Goal: Transaction & Acquisition: Purchase product/service

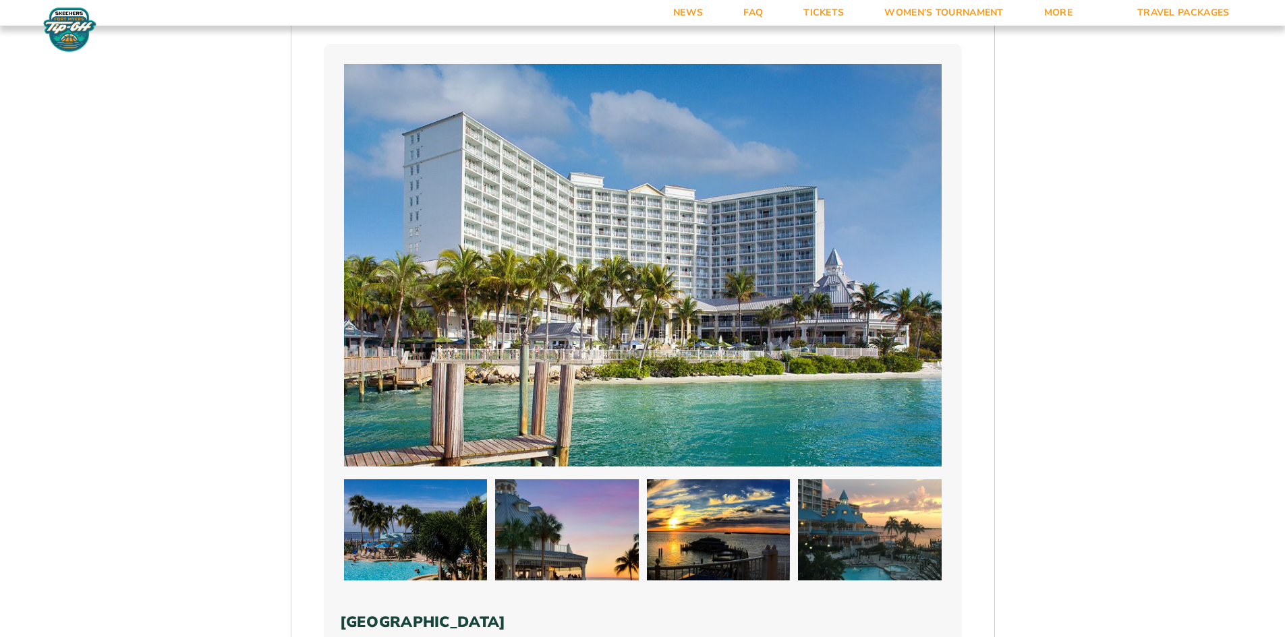
scroll to position [674, 0]
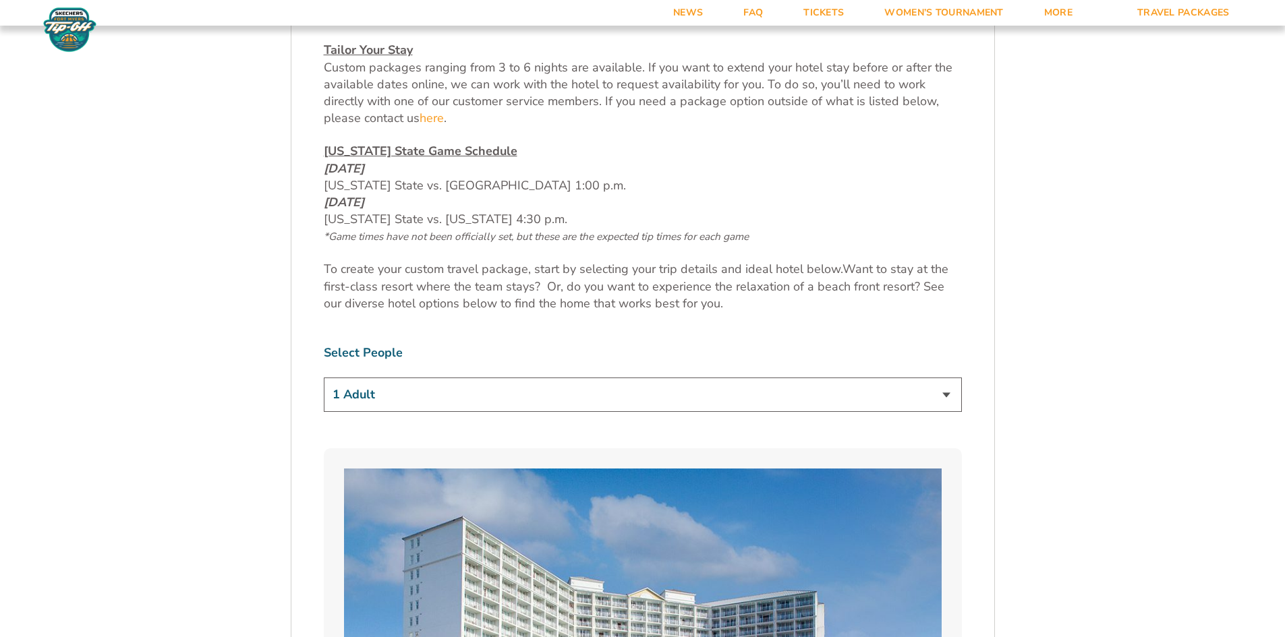
click at [947, 397] on select "1 Adult 2 Adults 3 Adults 4 Adults 2 Adults + 1 Child 2 Adults + 2 Children 2 A…" at bounding box center [643, 395] width 638 height 34
select select "2 Adults"
click at [324, 378] on select "1 Adult 2 Adults 3 Adults 4 Adults 2 Adults + 1 Child 2 Adults + 2 Children 2 A…" at bounding box center [643, 395] width 638 height 34
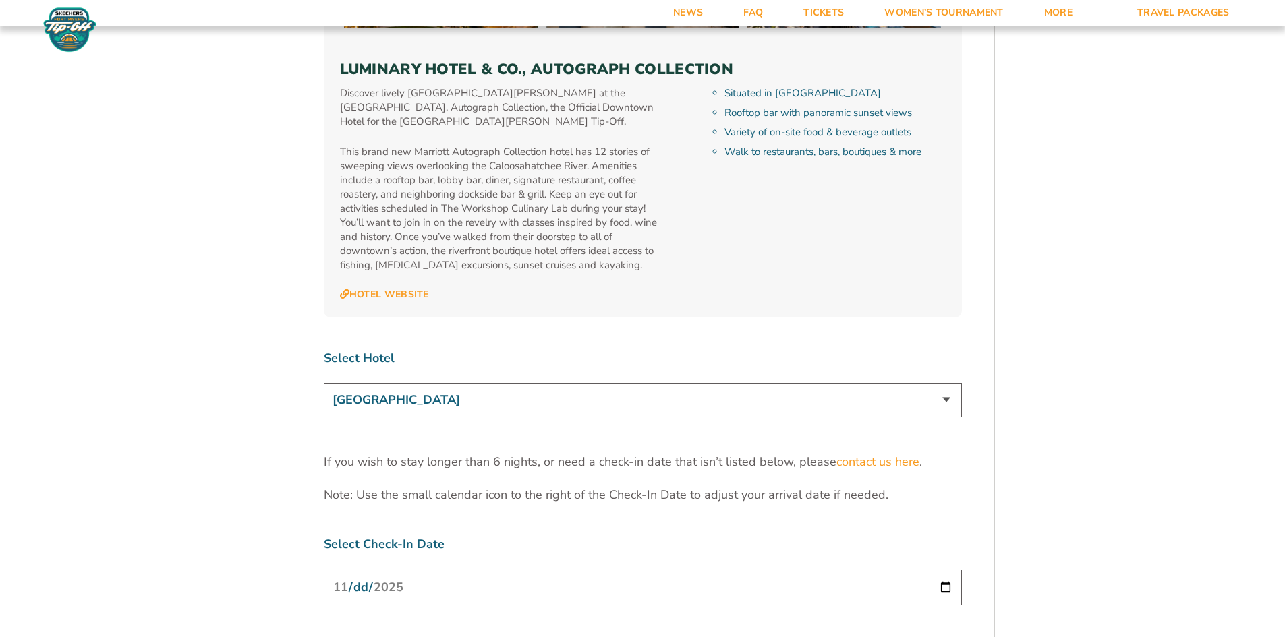
scroll to position [4046, 0]
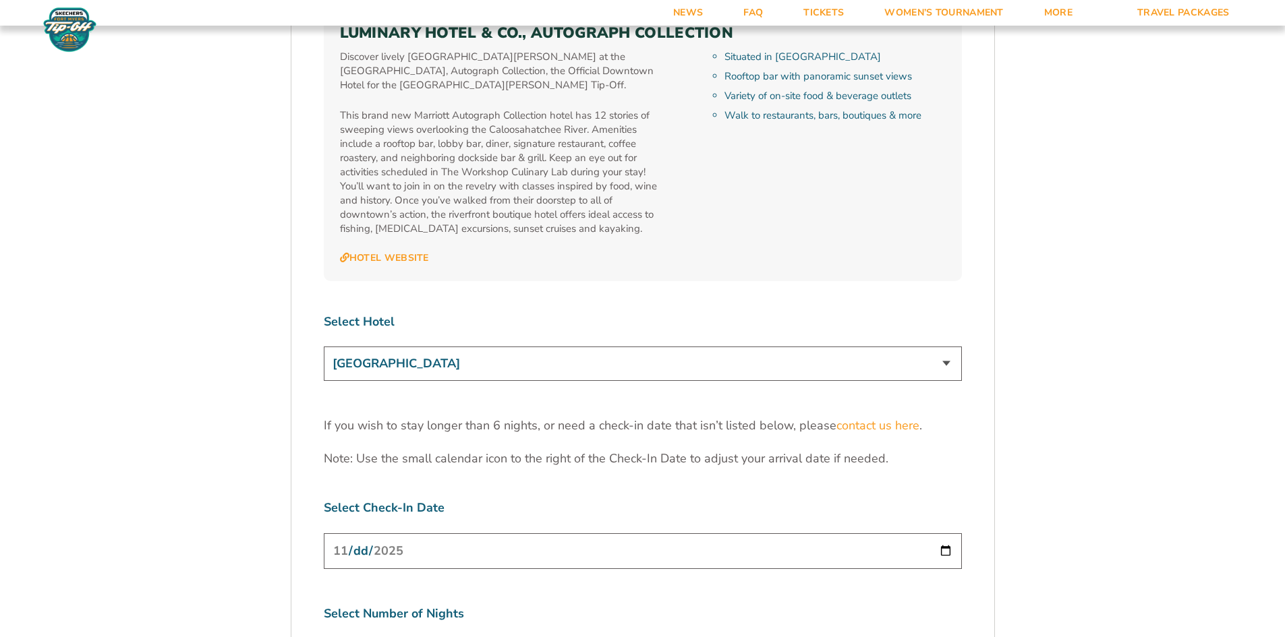
click at [945, 347] on select "Marriott Sanibel Harbour Resort & Spa Margaritaville Beach Resort Pink Shell Be…" at bounding box center [643, 364] width 638 height 34
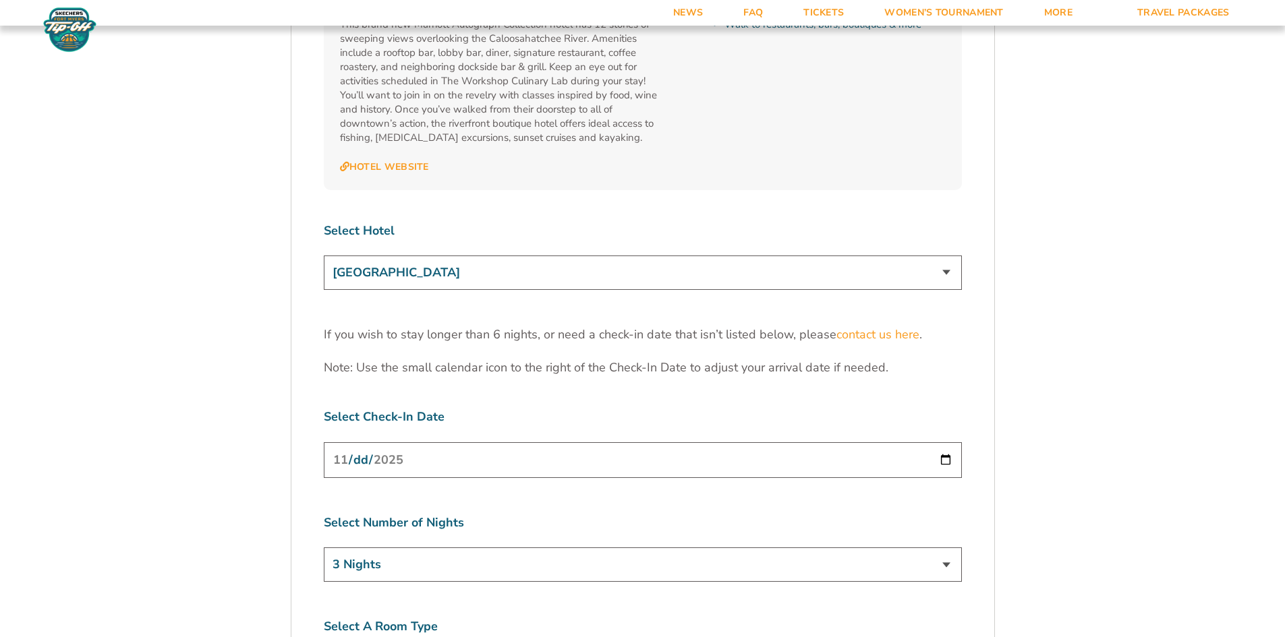
scroll to position [4114, 0]
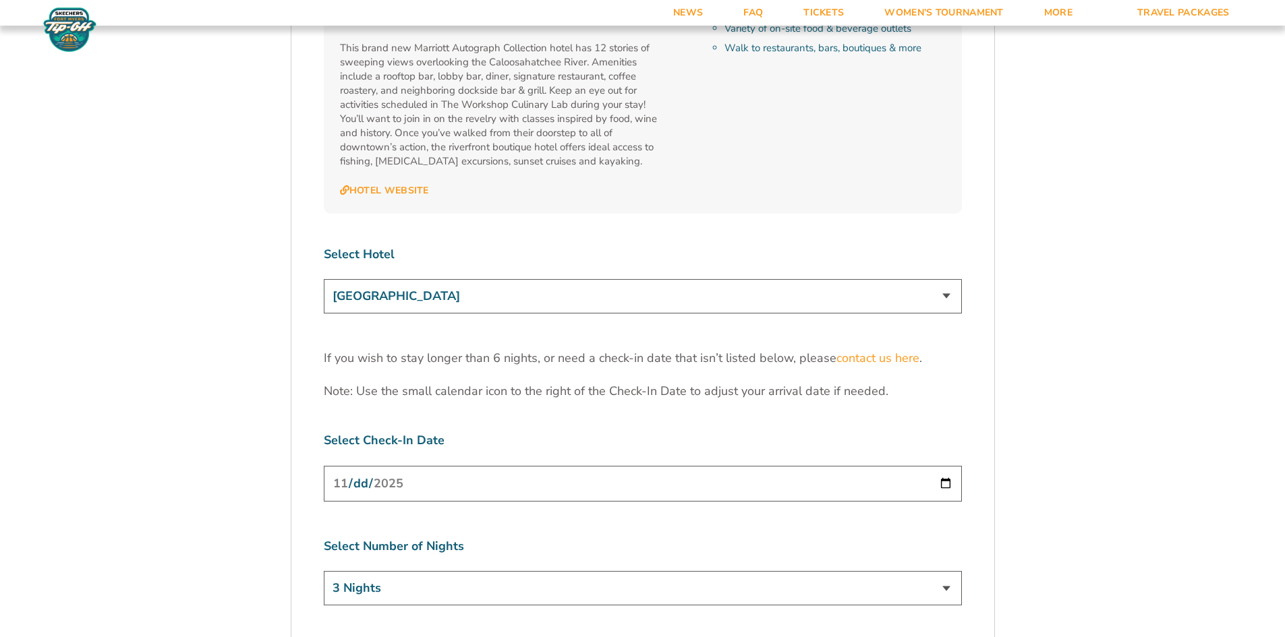
click at [949, 466] on input "2025-11-24" at bounding box center [643, 484] width 638 height 36
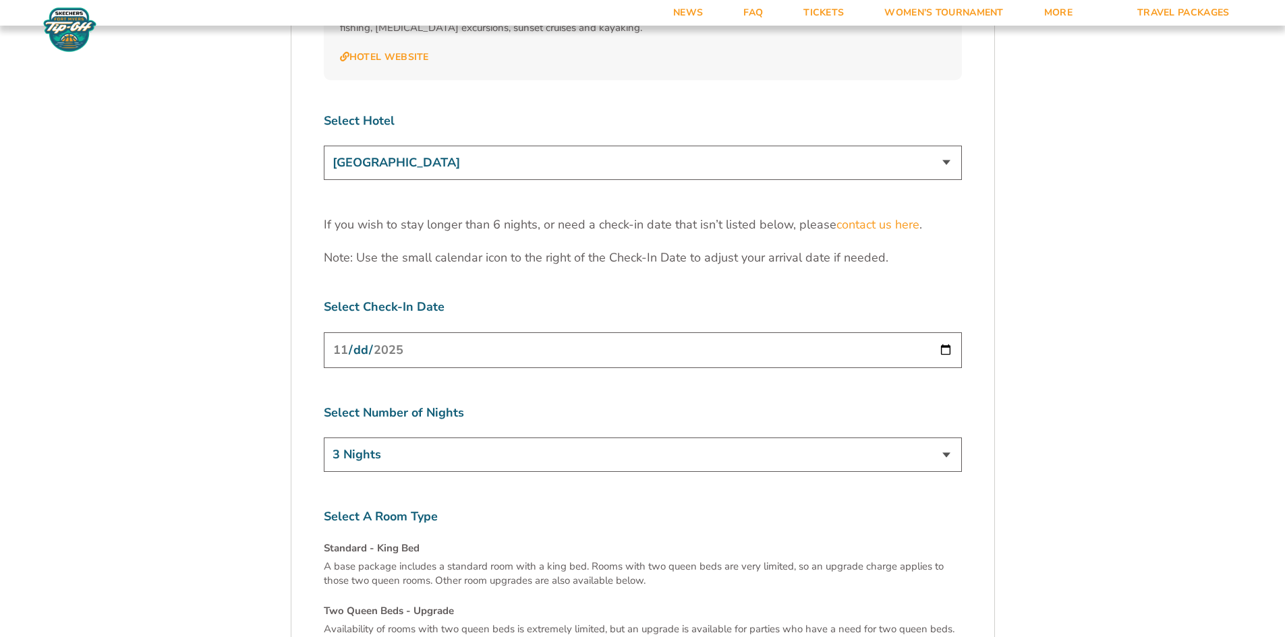
scroll to position [4249, 0]
click at [944, 331] on input "2025-11-24" at bounding box center [643, 349] width 638 height 36
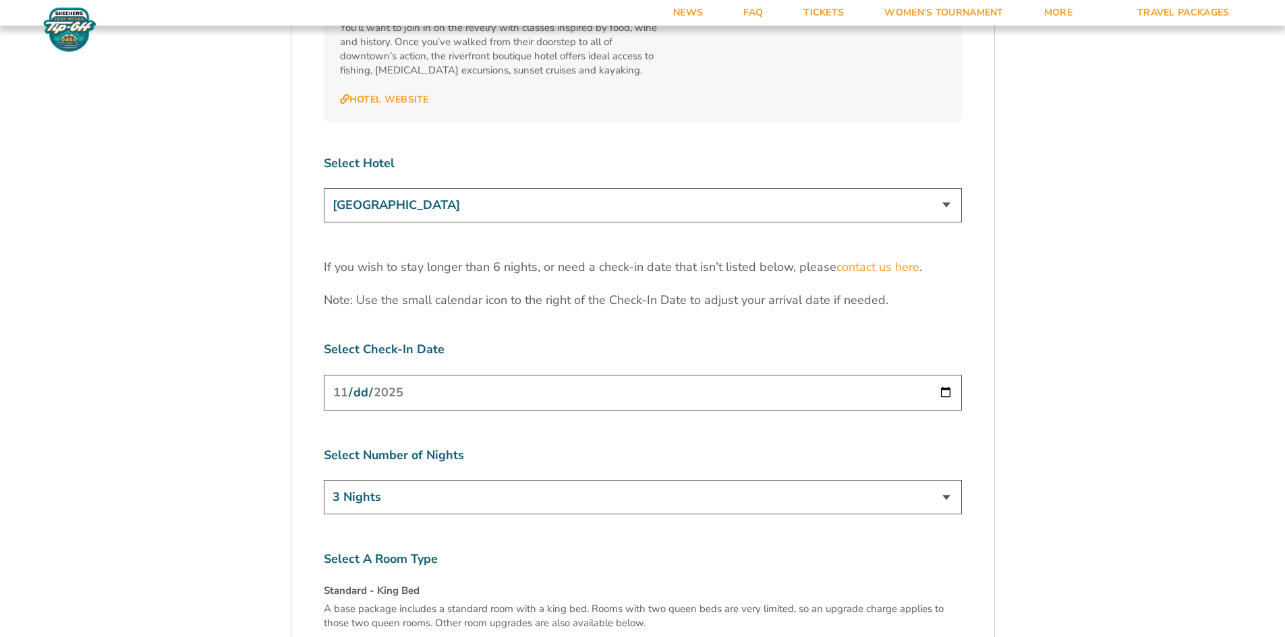
scroll to position [4181, 0]
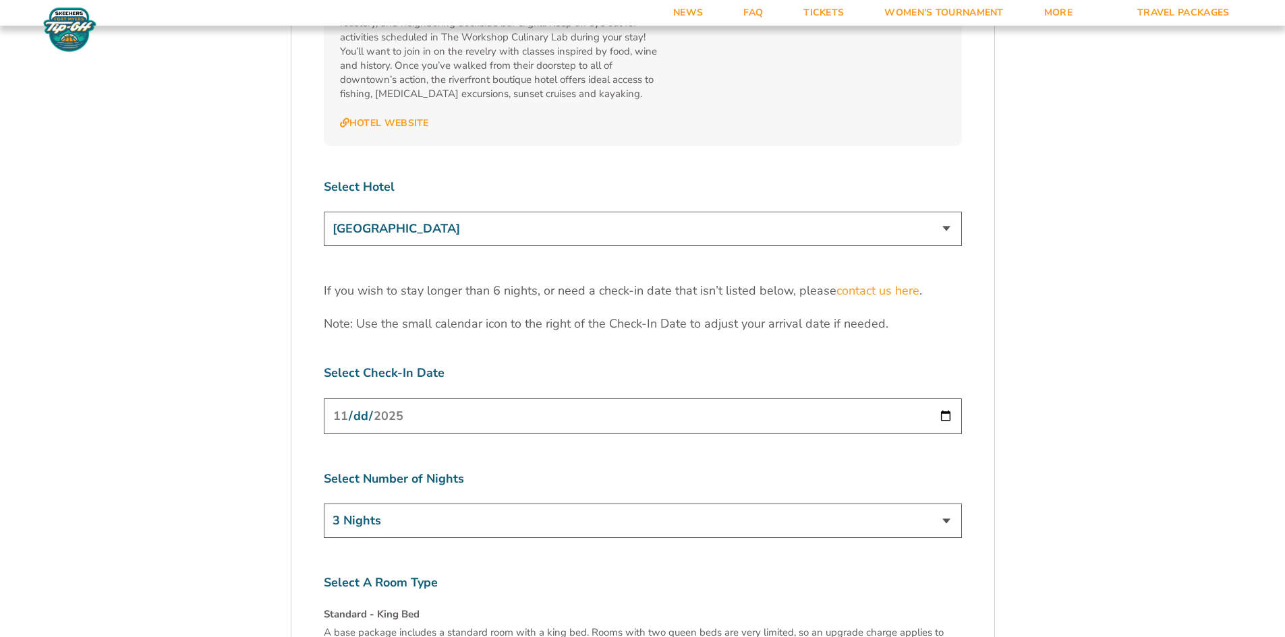
click at [949, 212] on select "Marriott Sanibel Harbour Resort & Spa Margaritaville Beach Resort Pink Shell Be…" at bounding box center [643, 229] width 638 height 34
click at [324, 212] on select "Marriott Sanibel Harbour Resort & Spa Margaritaville Beach Resort Pink Shell Be…" at bounding box center [643, 229] width 638 height 34
click at [950, 212] on select "Marriott Sanibel Harbour Resort & Spa Margaritaville Beach Resort Pink Shell Be…" at bounding box center [643, 229] width 638 height 34
select select "17485"
click at [324, 212] on select "Marriott Sanibel Harbour Resort & Spa Margaritaville Beach Resort Pink Shell Be…" at bounding box center [643, 229] width 638 height 34
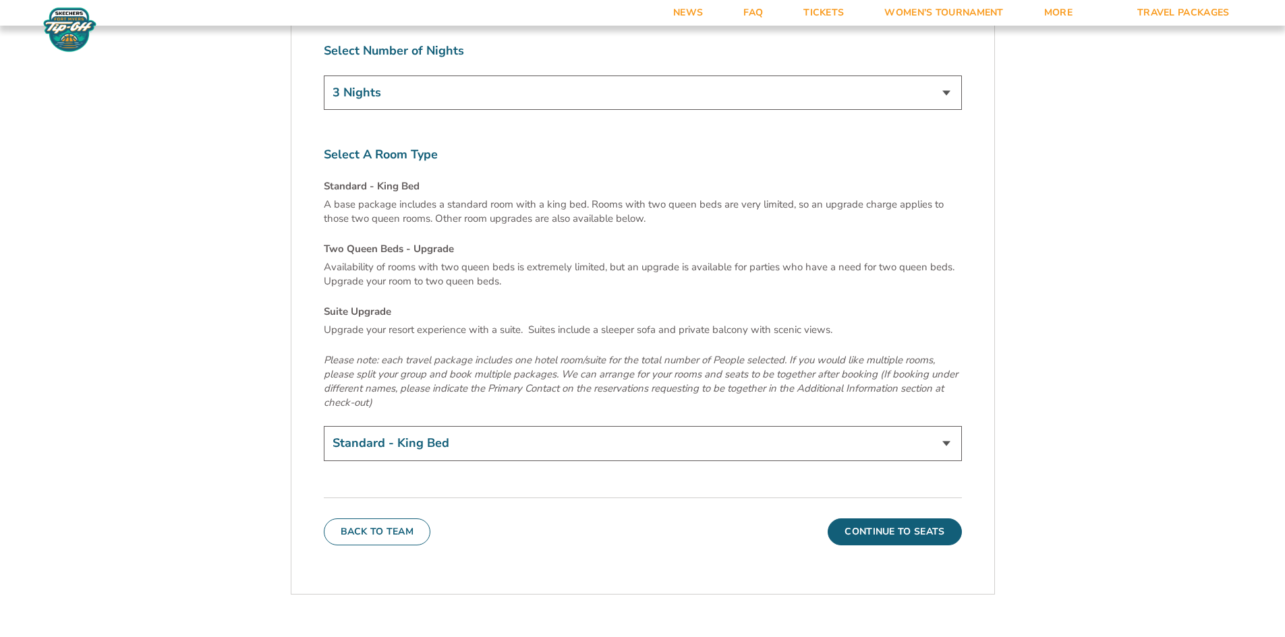
scroll to position [4586, 0]
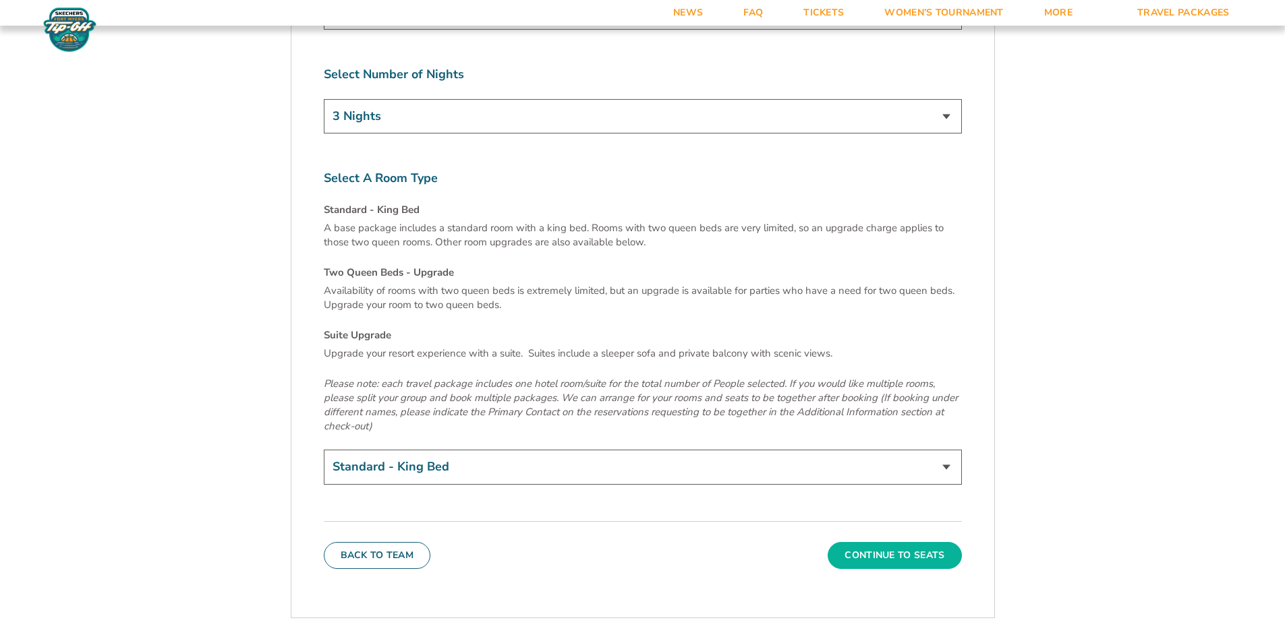
click at [869, 542] on button "Continue To Seats" at bounding box center [894, 555] width 134 height 27
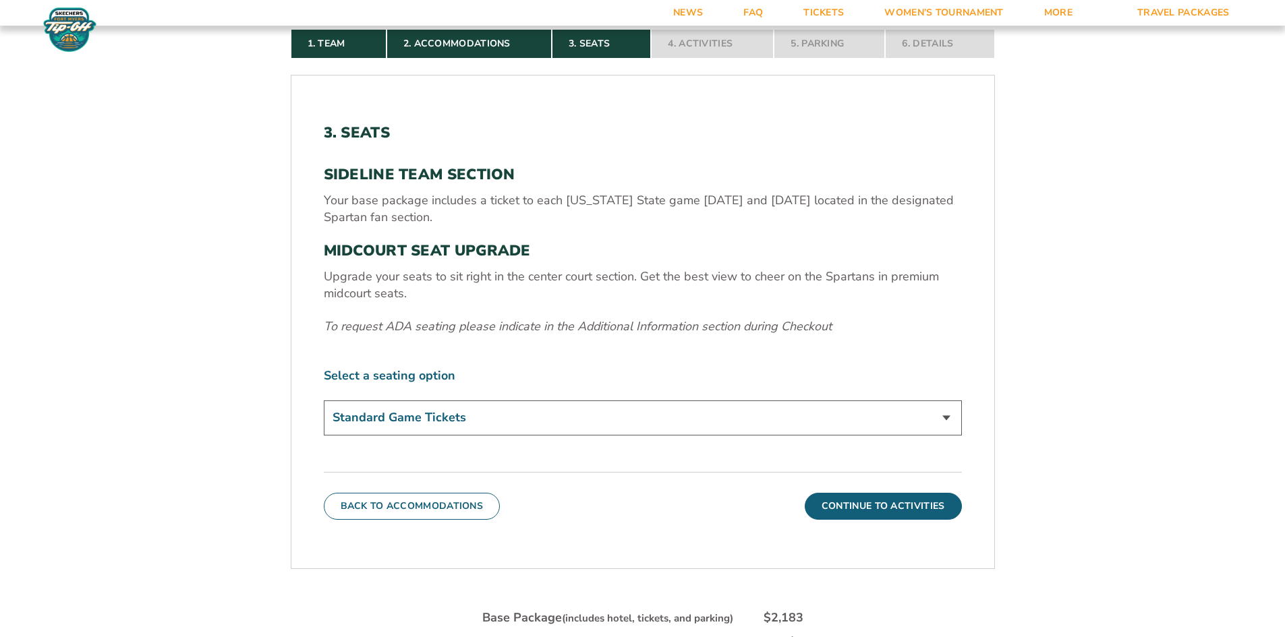
scroll to position [436, 0]
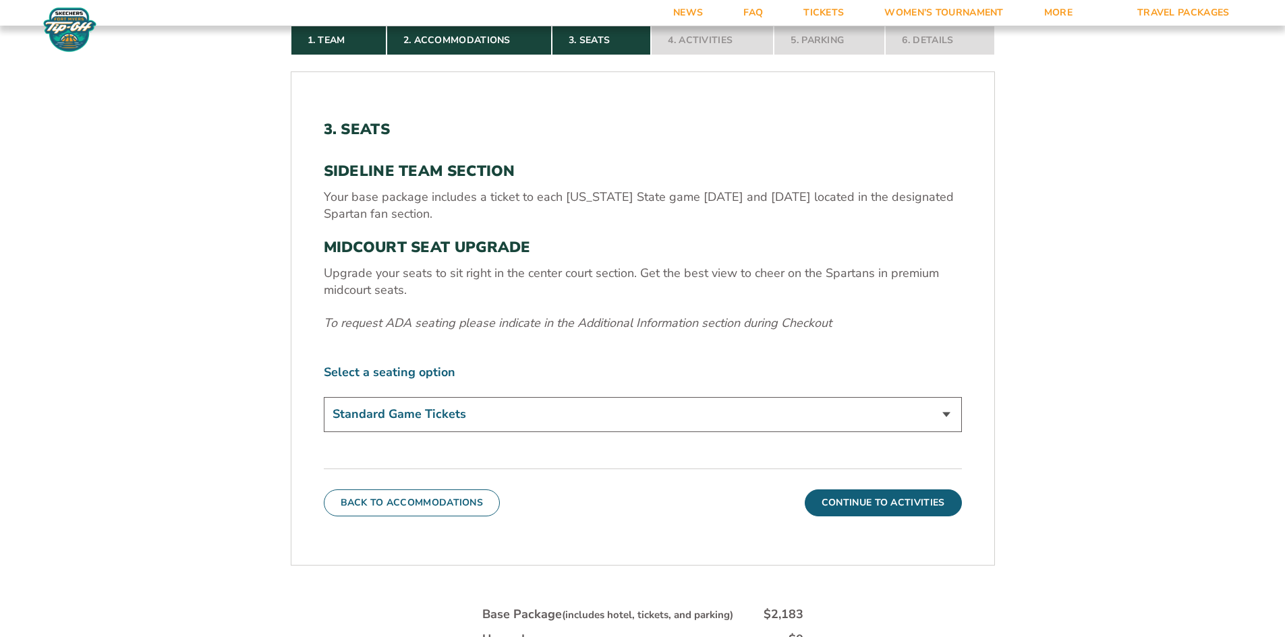
click at [945, 413] on select "Standard Game Tickets Midcourt Seat Upgrade (+$140 per person)" at bounding box center [643, 414] width 638 height 34
select select "Midcourt Seat Upgrade"
click at [324, 397] on select "Standard Game Tickets Midcourt Seat Upgrade (+$140 per person)" at bounding box center [643, 414] width 638 height 34
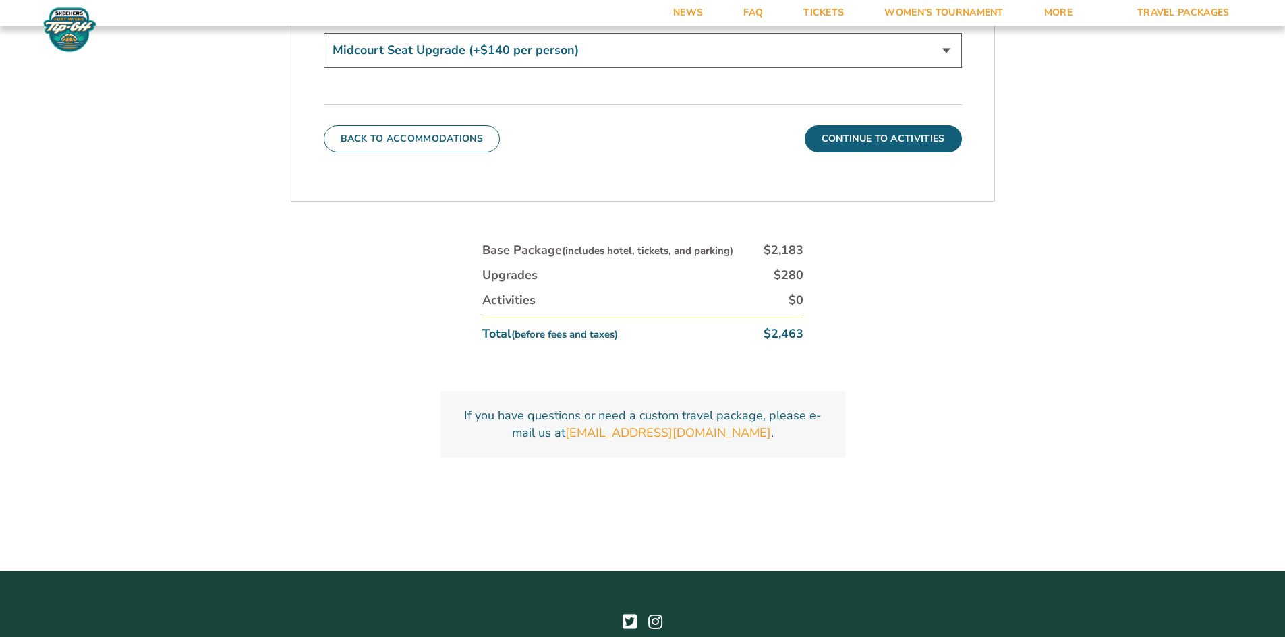
scroll to position [504, 0]
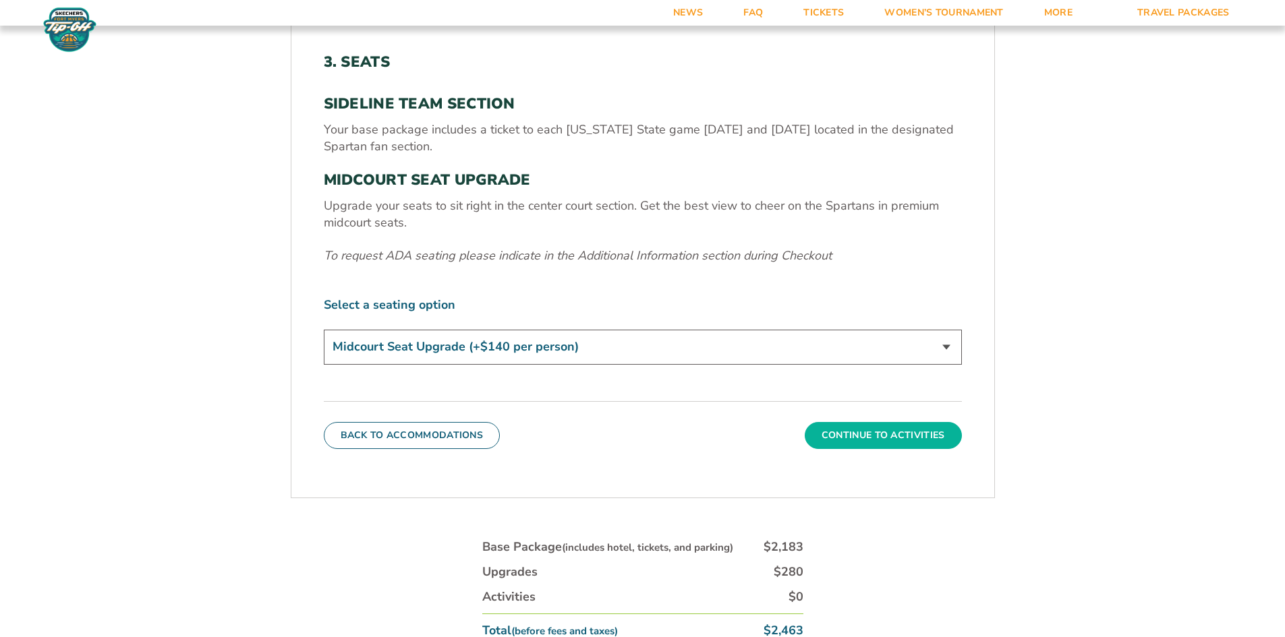
click at [908, 433] on button "Continue To Activities" at bounding box center [883, 435] width 157 height 27
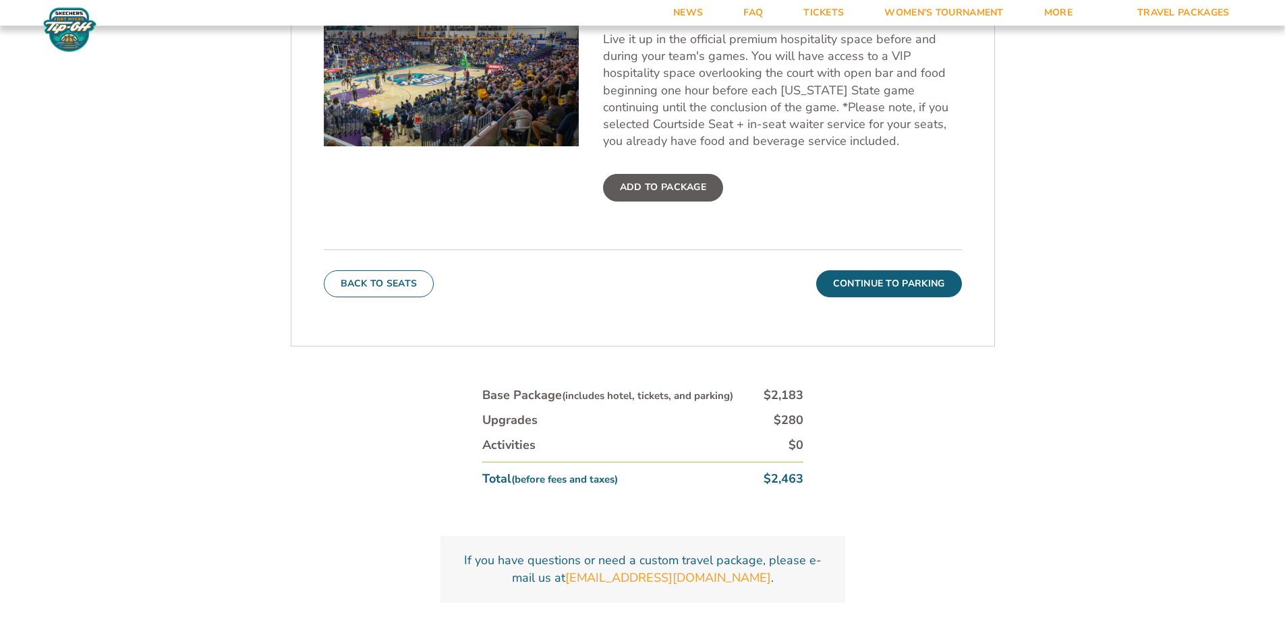
scroll to position [639, 0]
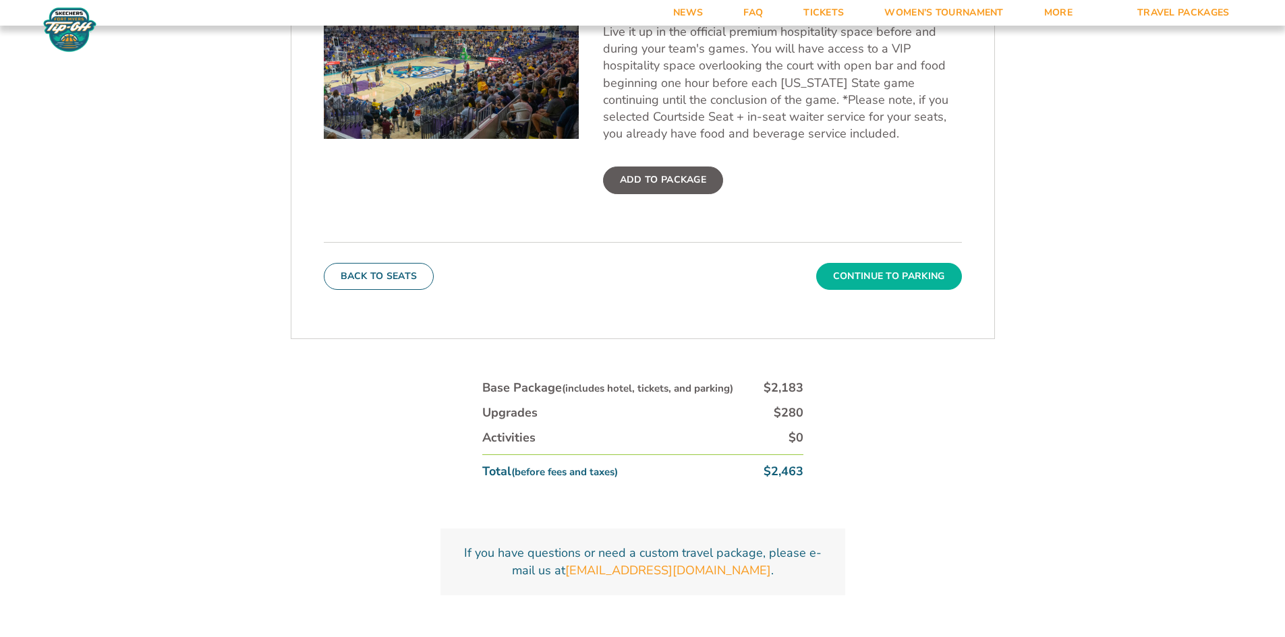
click at [910, 278] on button "Continue To Parking" at bounding box center [889, 276] width 146 height 27
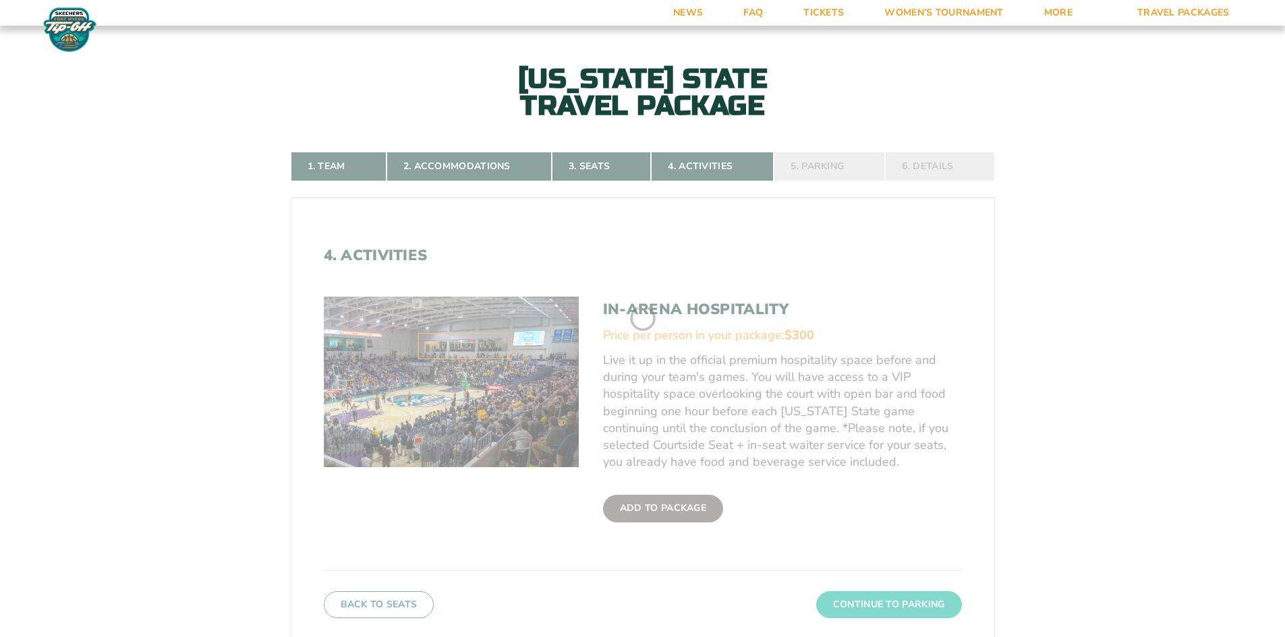
scroll to position [301, 0]
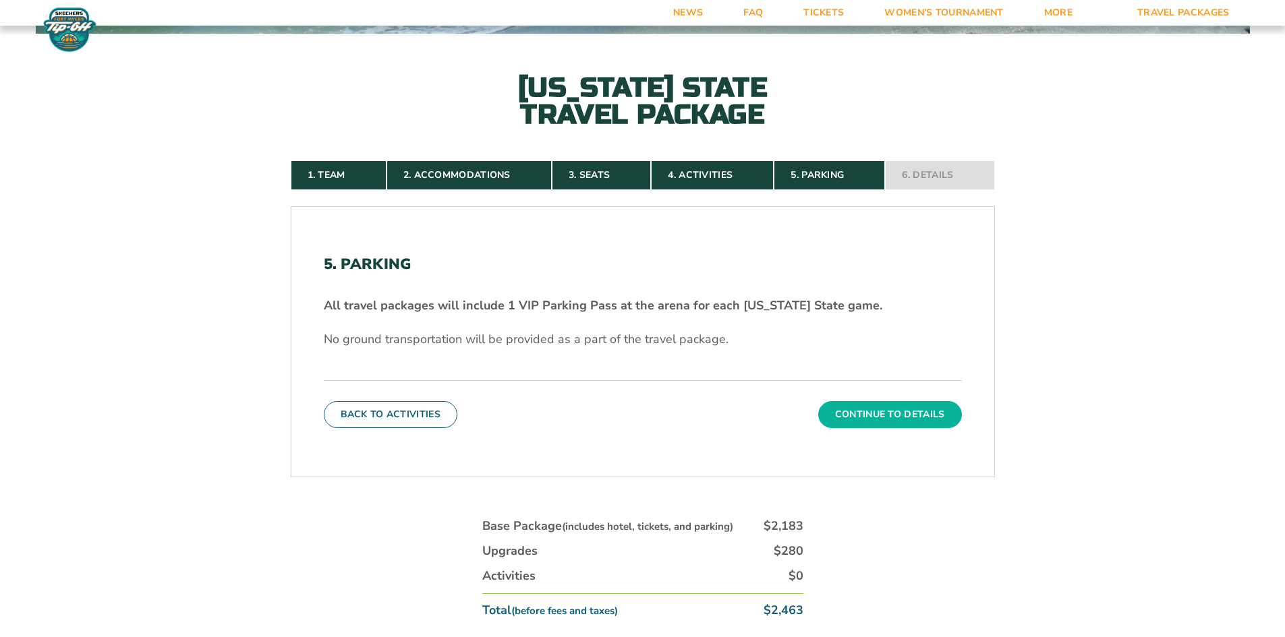
click at [901, 414] on button "Continue To Details" at bounding box center [890, 414] width 144 height 27
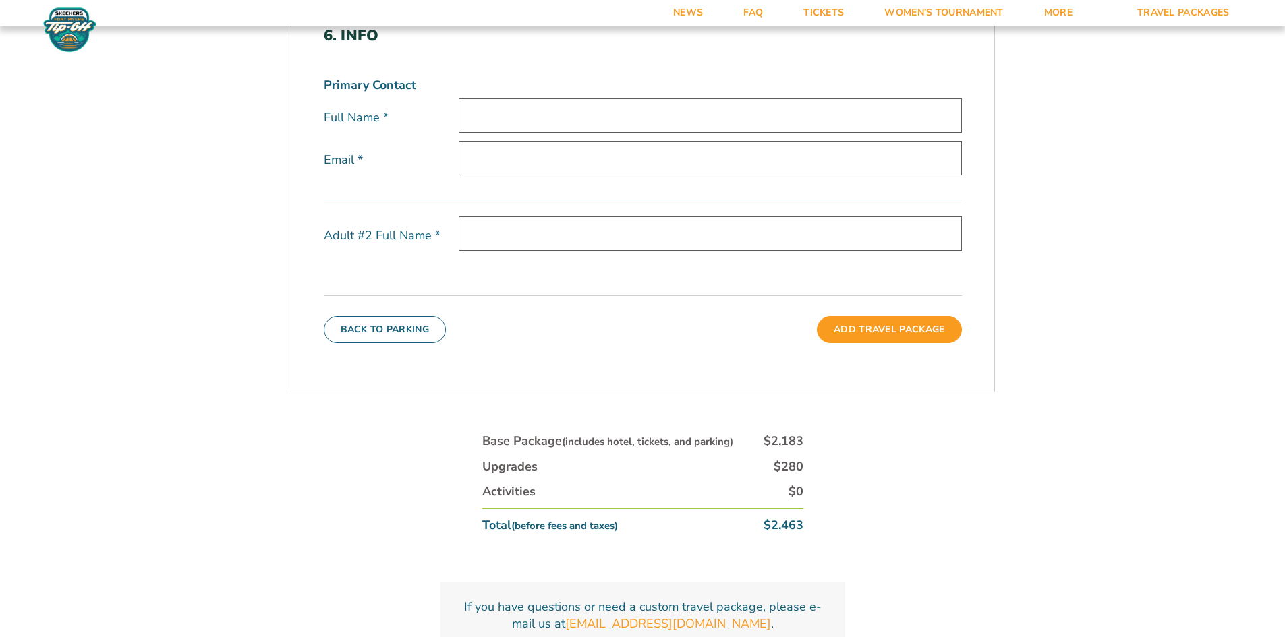
scroll to position [499, 0]
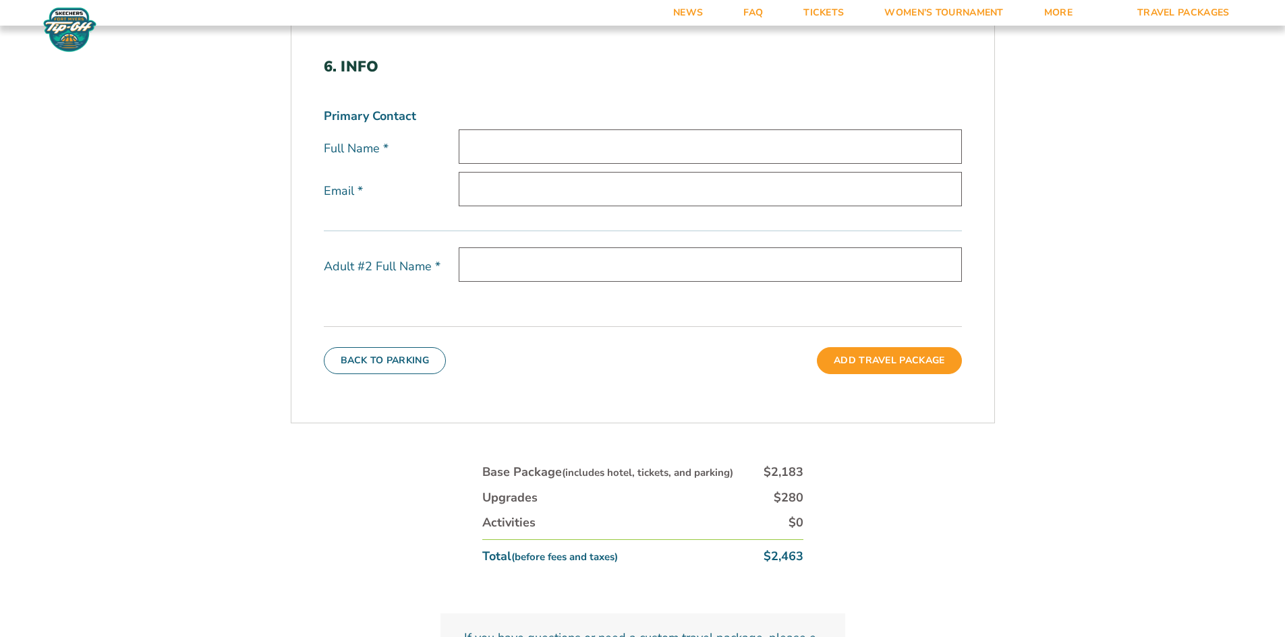
click at [501, 138] on input "text" at bounding box center [710, 146] width 503 height 34
type input "[PERSON_NAME]"
type input "[PERSON_NAME][EMAIL_ADDRESS][DOMAIN_NAME]"
click at [519, 265] on input "text" at bounding box center [710, 264] width 503 height 34
type input "[PERSON_NAME]"
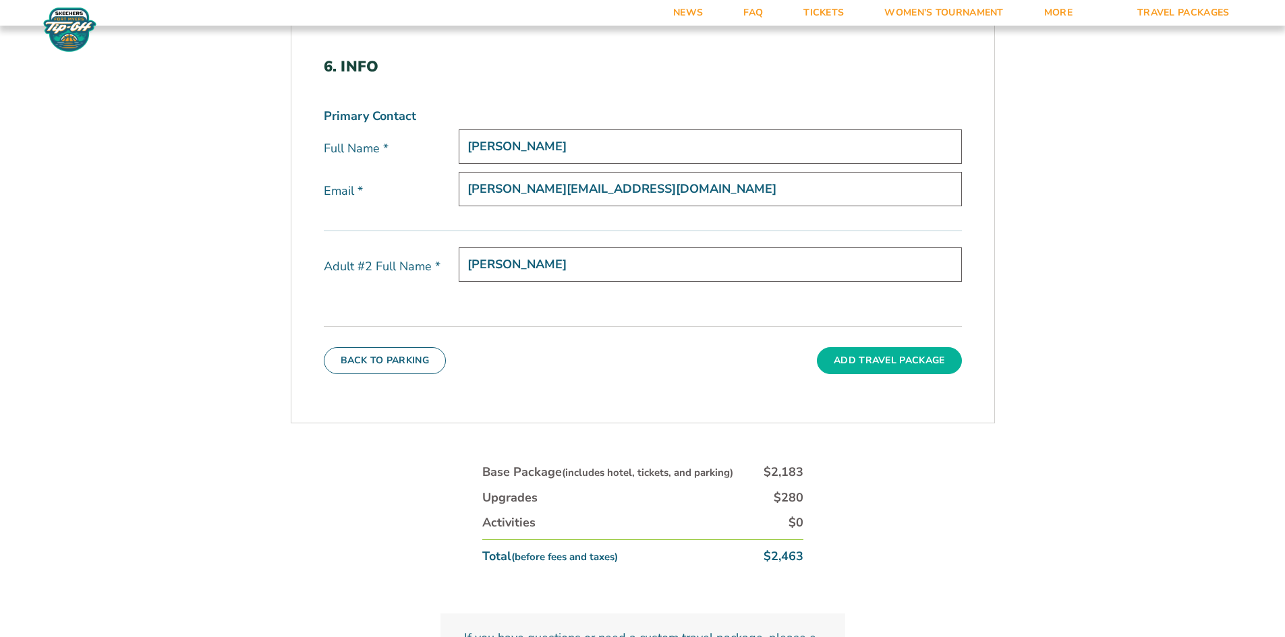
click at [905, 355] on button "Add Travel Package" at bounding box center [889, 360] width 144 height 27
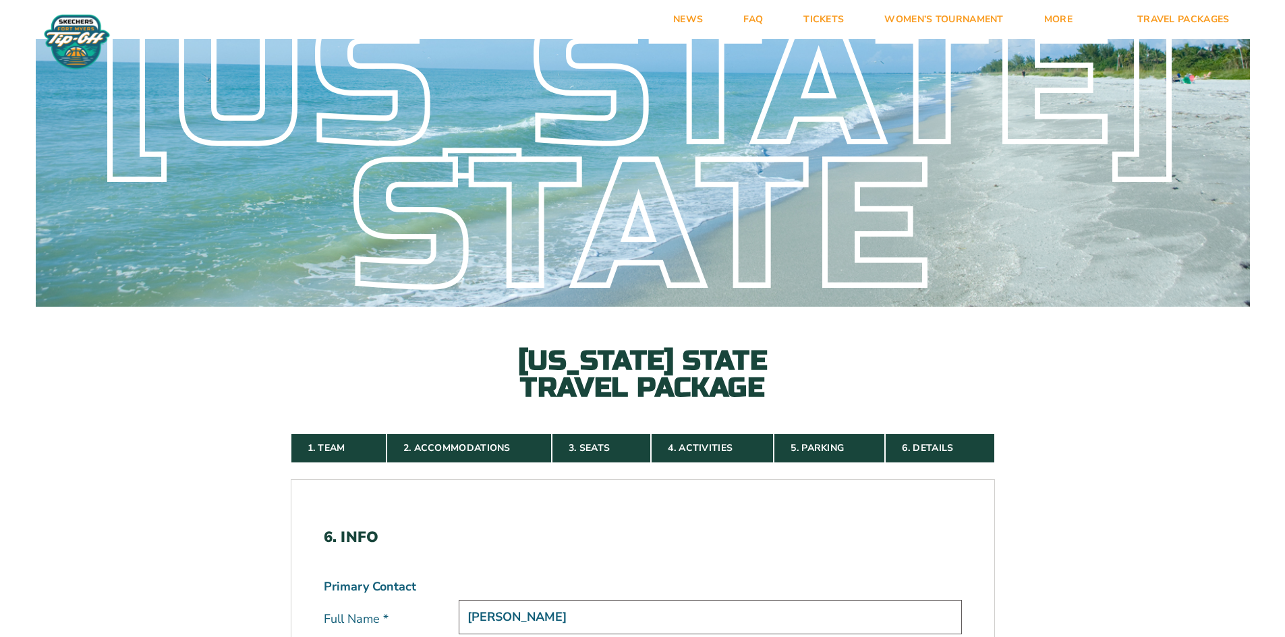
scroll to position [27, 0]
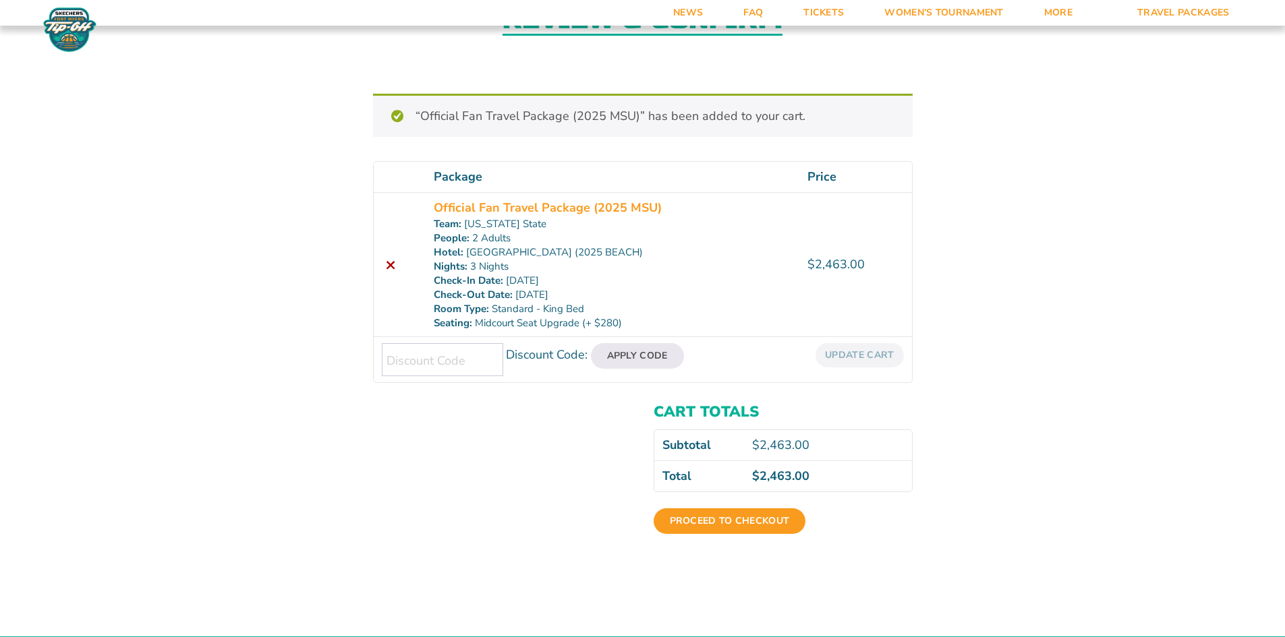
scroll to position [67, 0]
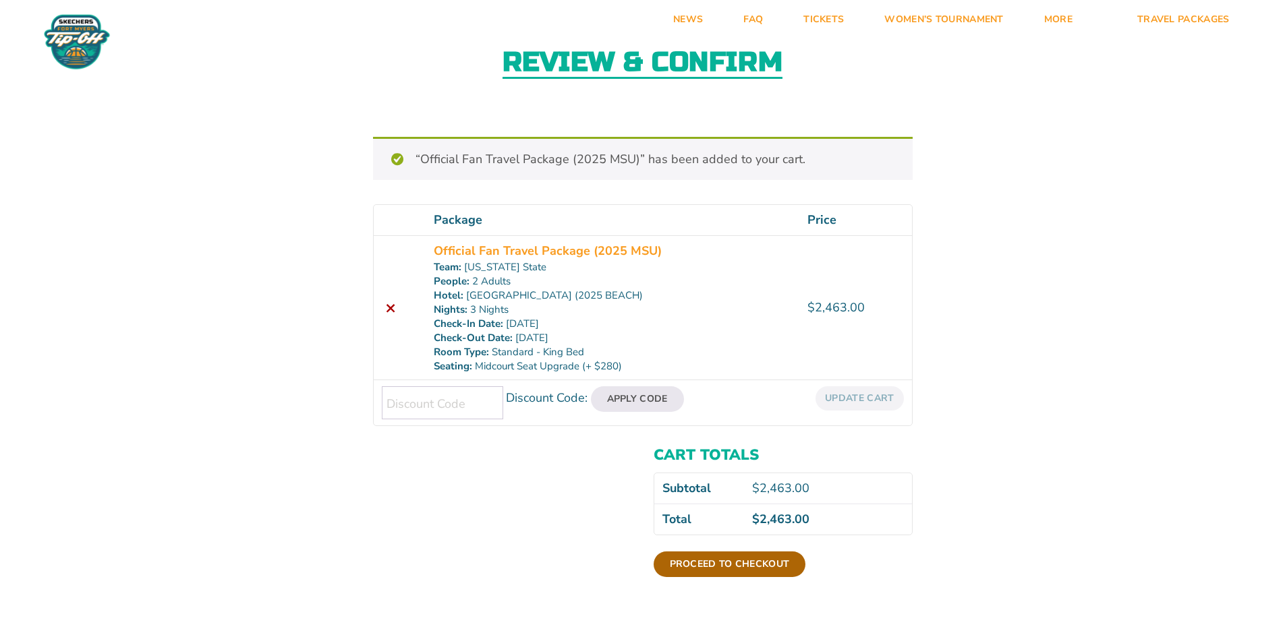
click at [720, 562] on link "Proceed to checkout" at bounding box center [729, 565] width 152 height 26
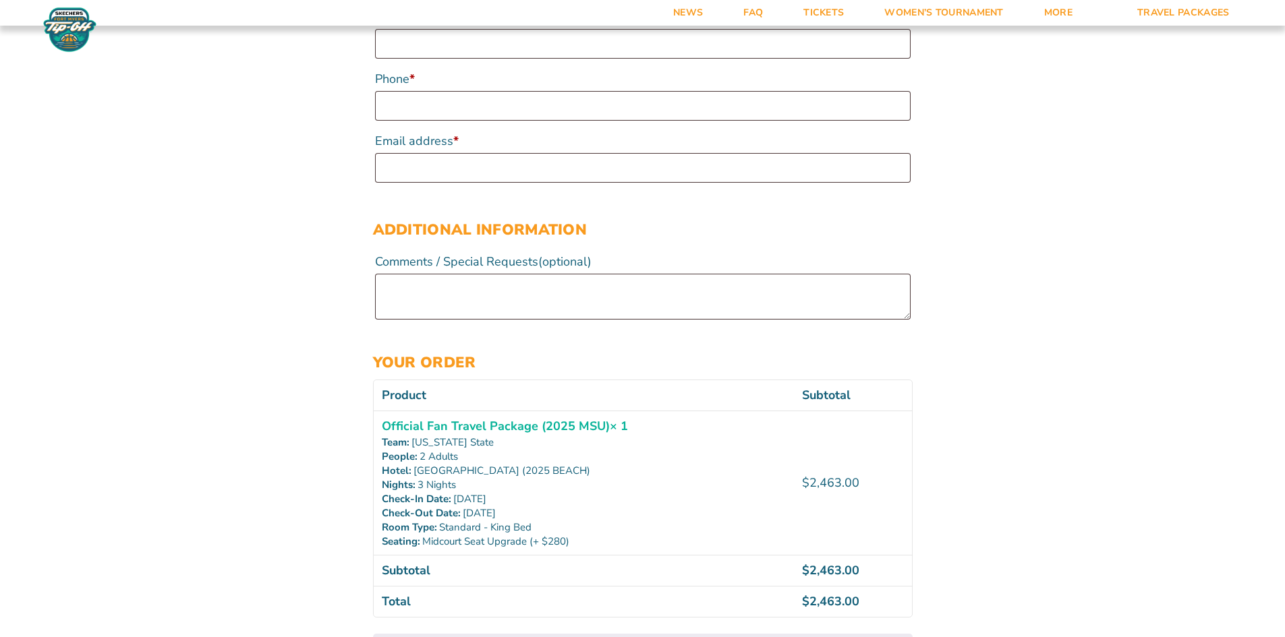
scroll to position [539, 0]
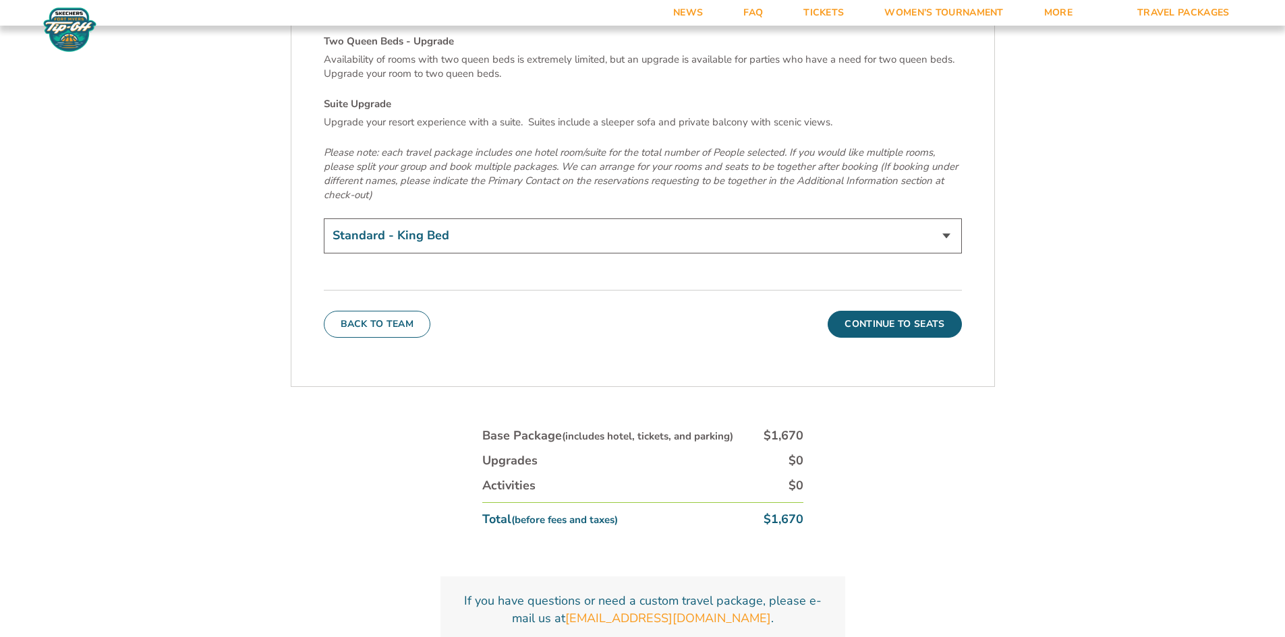
scroll to position [4777, 0]
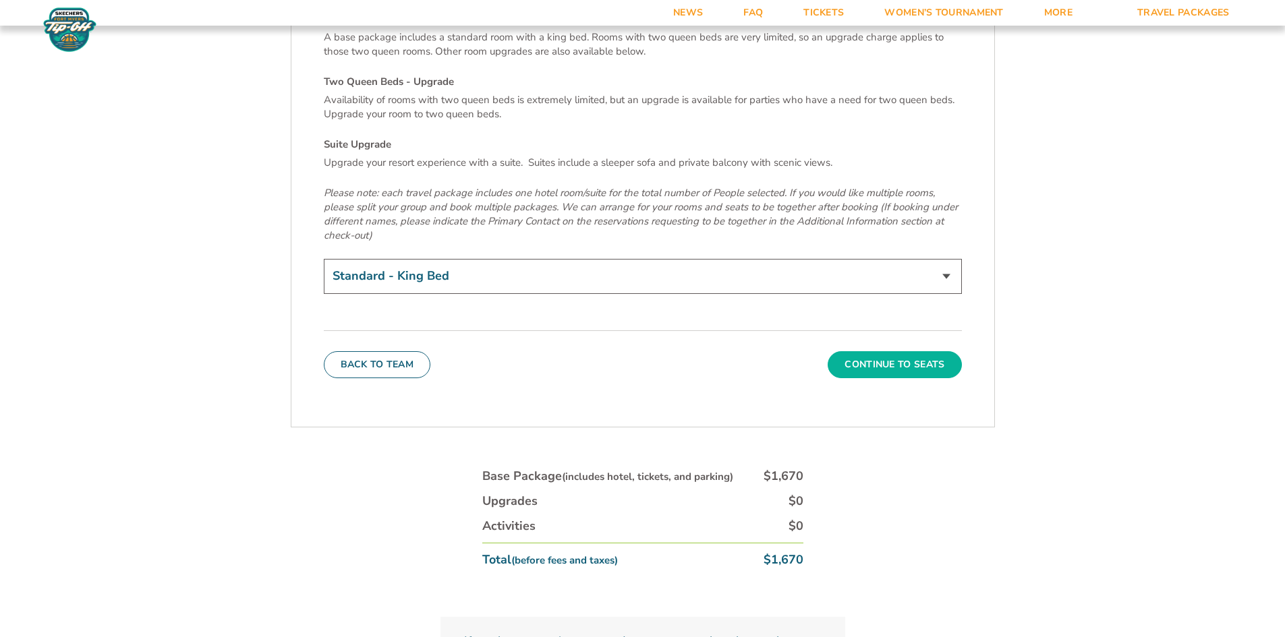
click at [885, 351] on button "Continue To Seats" at bounding box center [894, 364] width 134 height 27
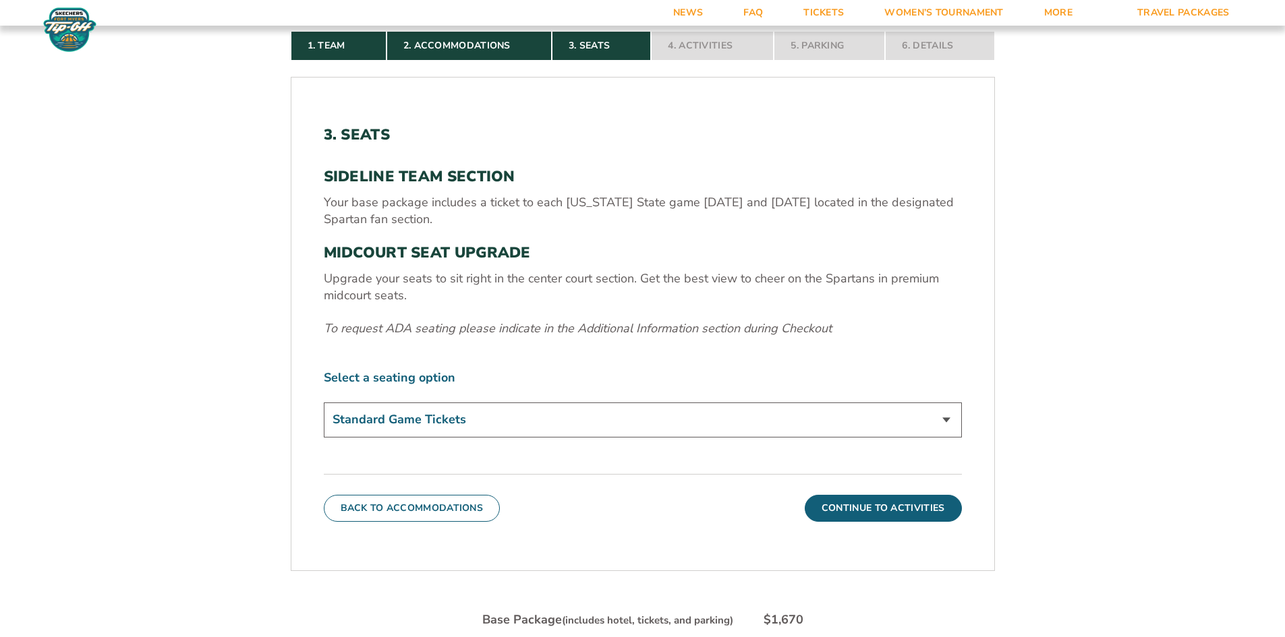
scroll to position [504, 0]
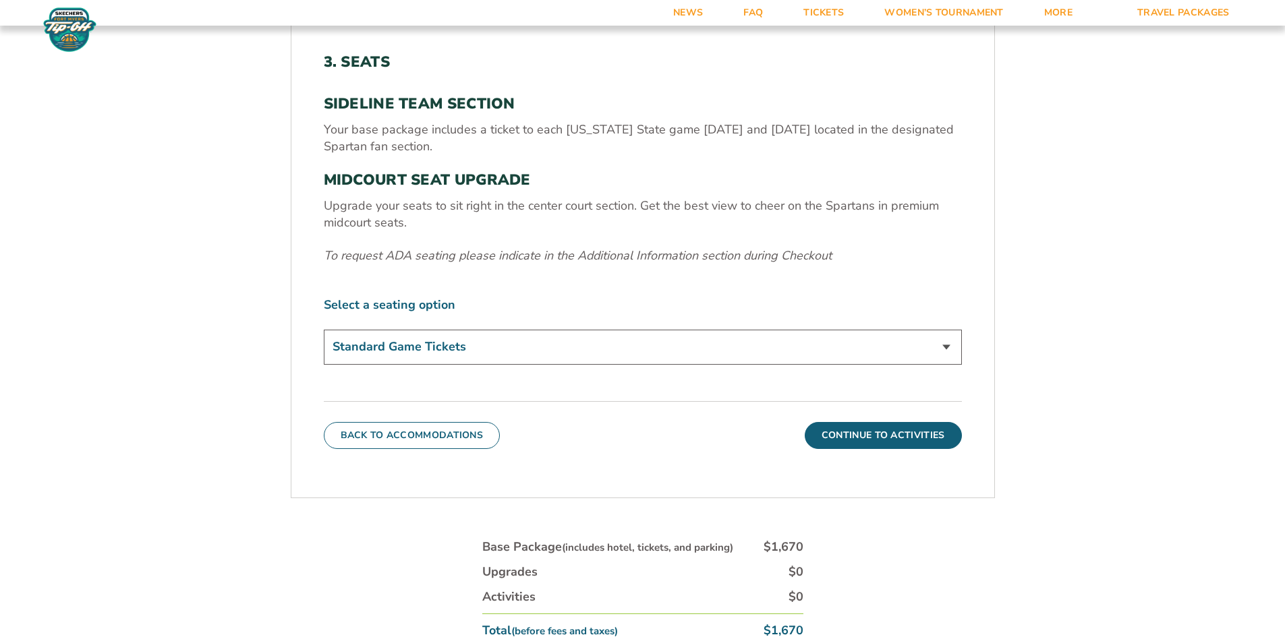
click at [947, 344] on select "Standard Game Tickets Midcourt Seat Upgrade (+$140 per person)" at bounding box center [643, 347] width 638 height 34
select select "Midcourt Seat Upgrade"
click at [324, 330] on select "Standard Game Tickets Midcourt Seat Upgrade (+$140 per person)" at bounding box center [643, 347] width 638 height 34
click at [883, 433] on button "Continue To Activities" at bounding box center [883, 435] width 157 height 27
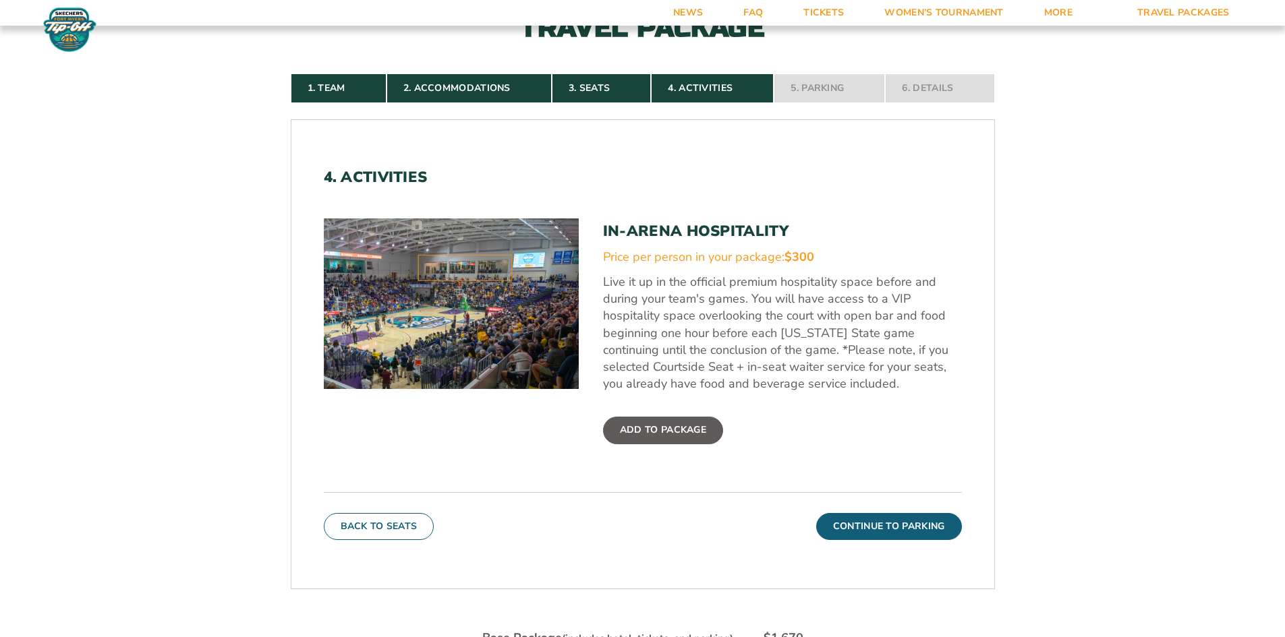
scroll to position [369, 0]
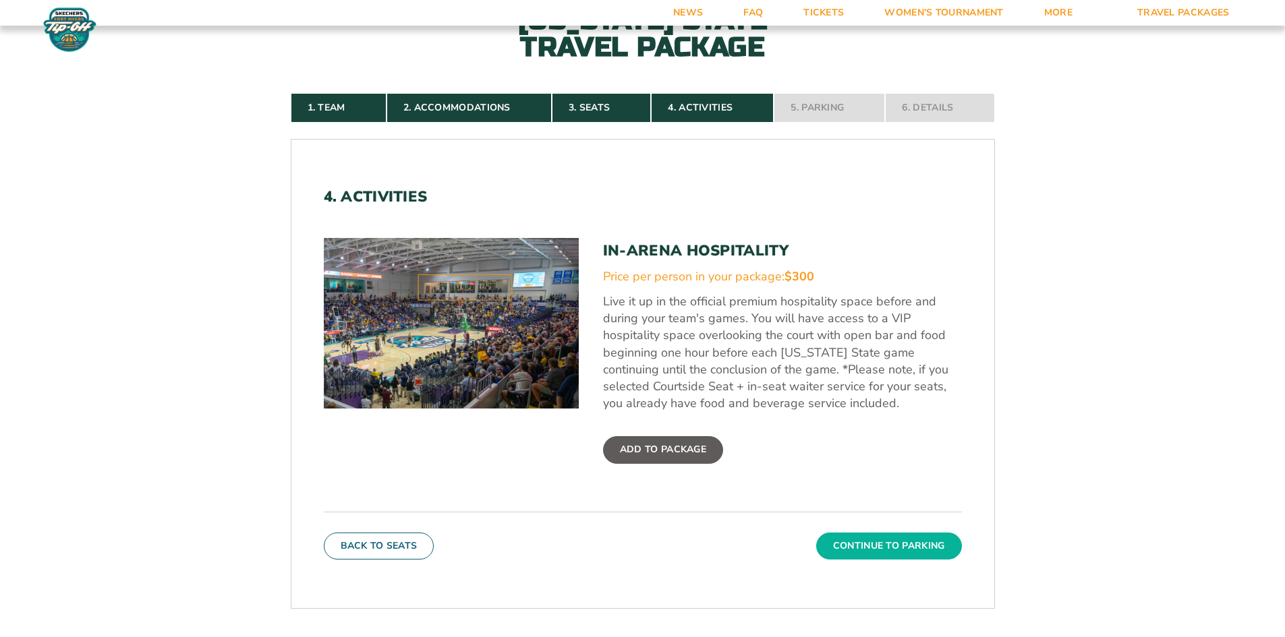
click at [851, 546] on button "Continue To Parking" at bounding box center [889, 546] width 146 height 27
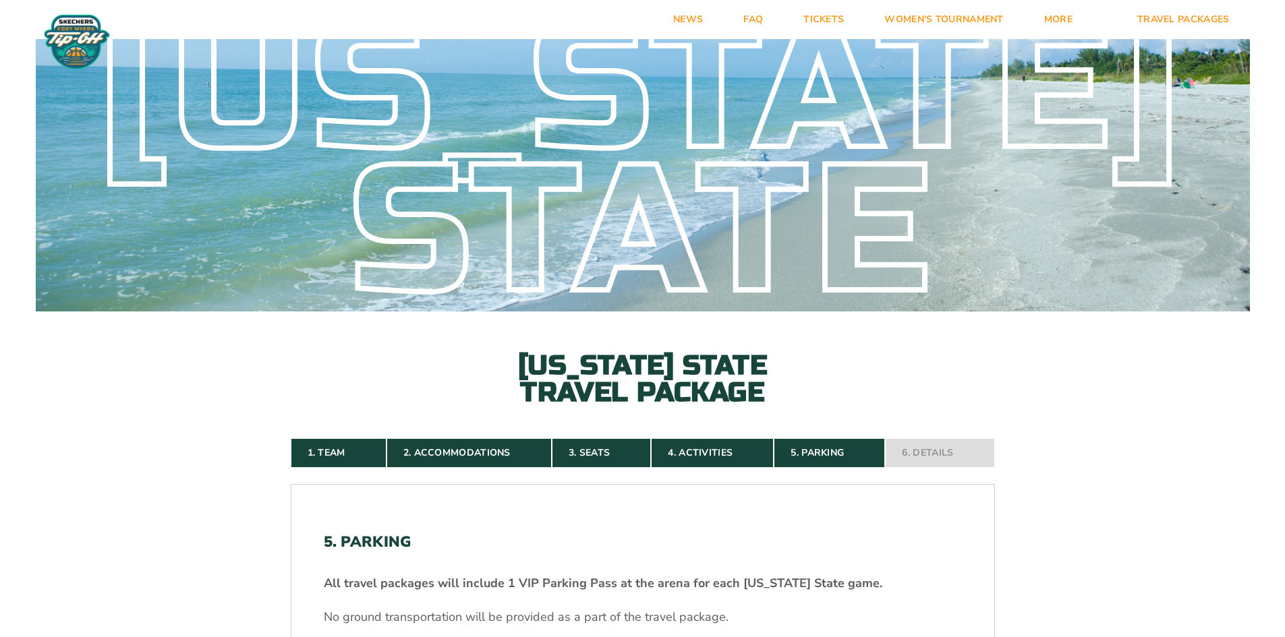
scroll to position [0, 0]
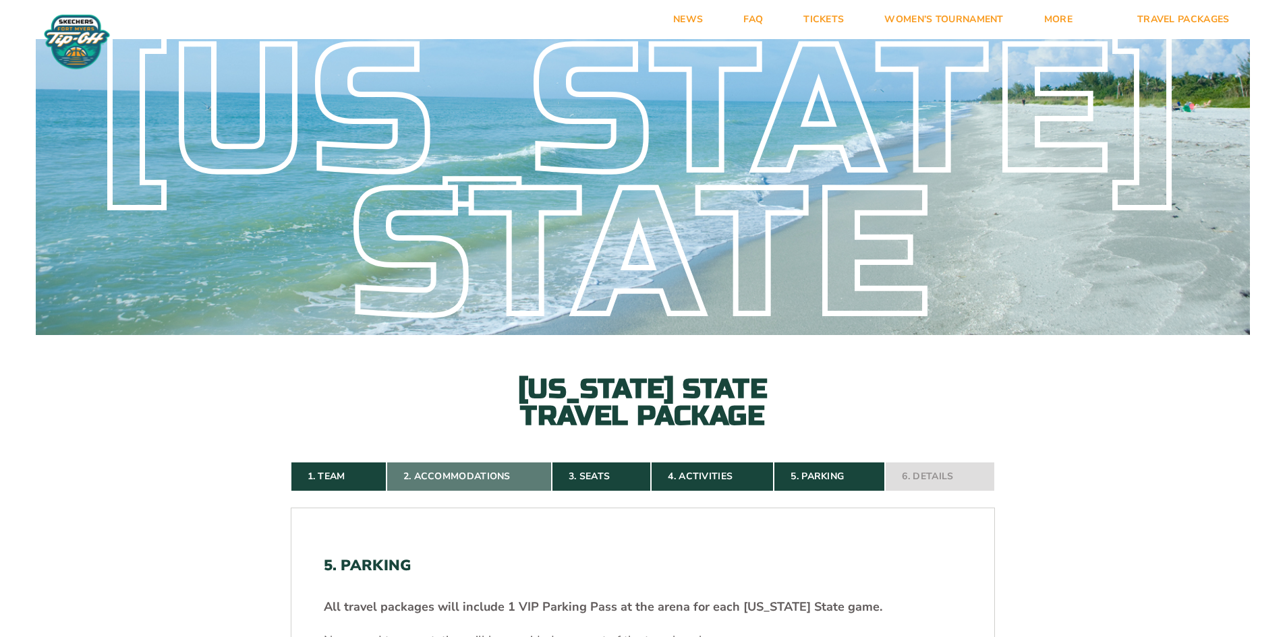
click at [482, 470] on link "2. Accommodations" at bounding box center [468, 477] width 165 height 30
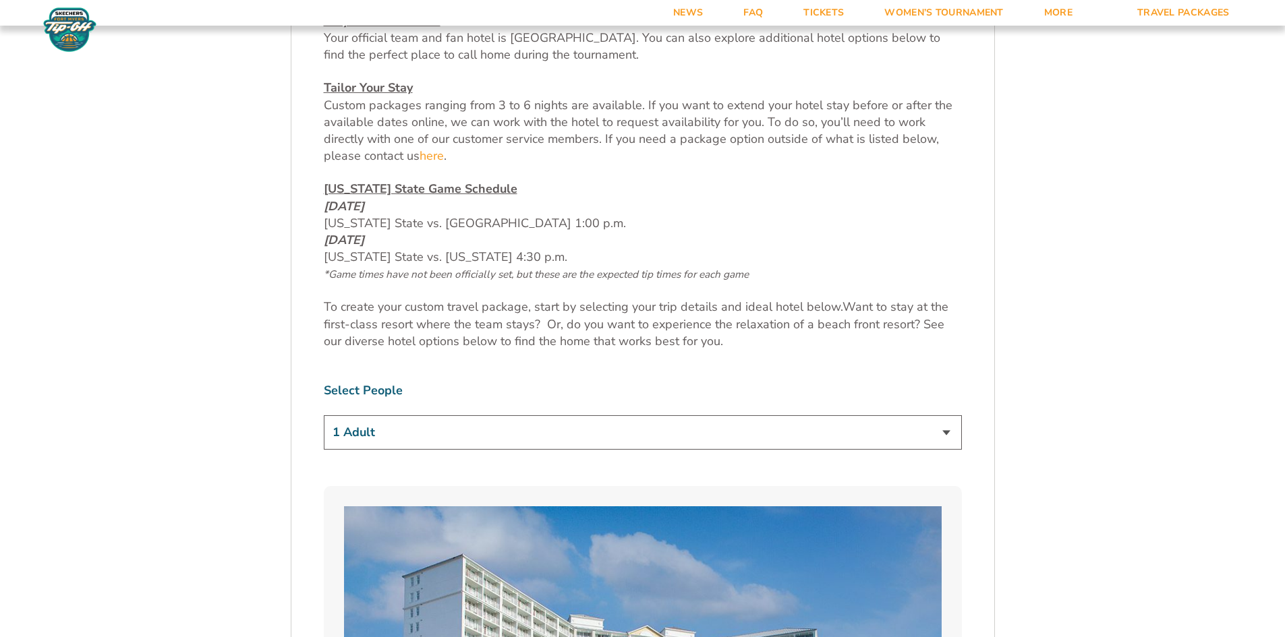
scroll to position [706, 0]
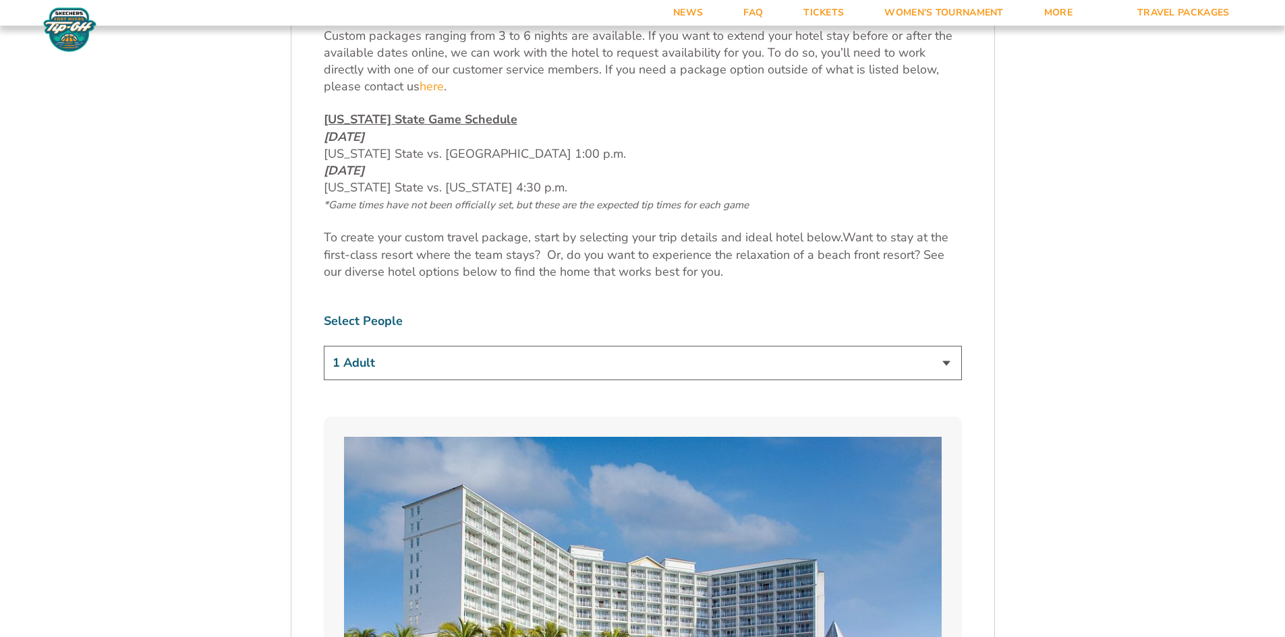
click at [945, 365] on select "1 Adult 2 Adults 3 Adults 4 Adults 2 Adults + 1 Child 2 Adults + 2 Children 2 A…" at bounding box center [643, 363] width 638 height 34
select select "2 Adults"
click at [324, 346] on select "1 Adult 2 Adults 3 Adults 4 Adults 2 Adults + 1 Child 2 Adults + 2 Children 2 A…" at bounding box center [643, 363] width 638 height 34
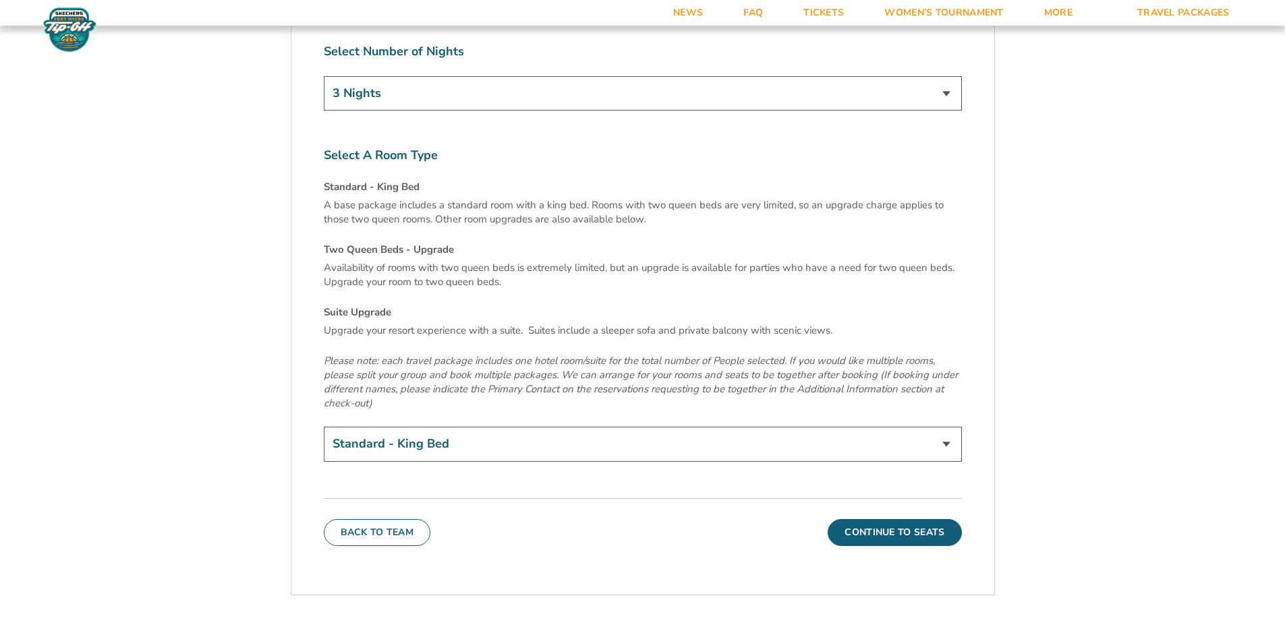
scroll to position [4617, 0]
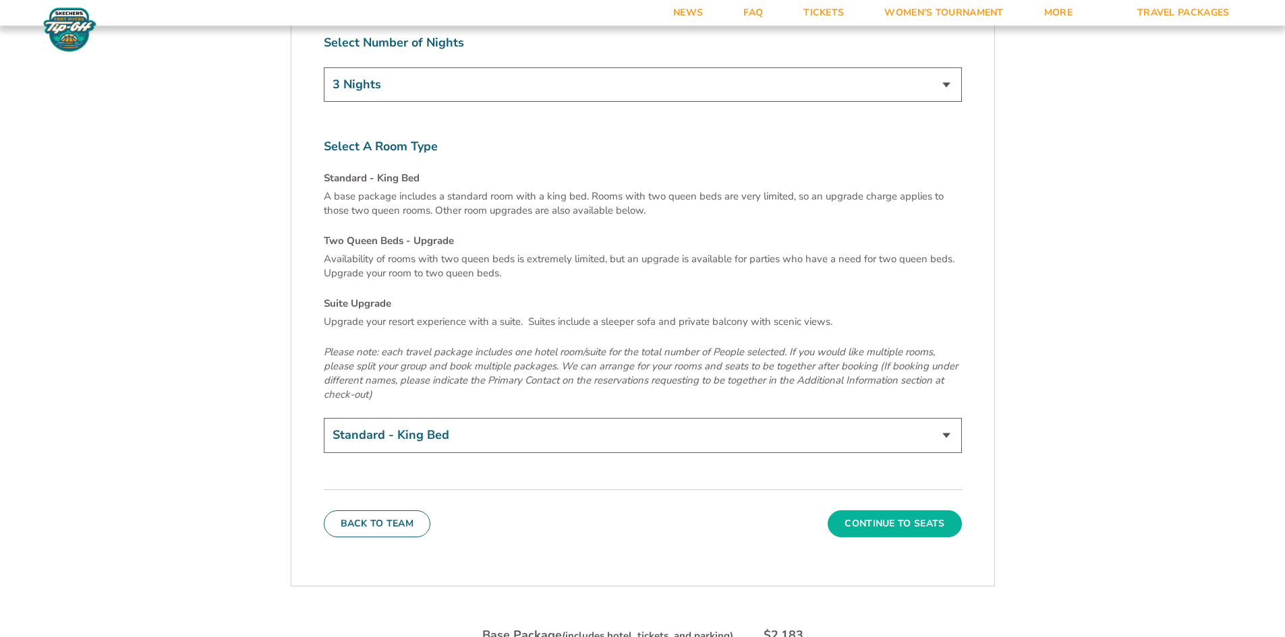
click at [935, 511] on button "Continue To Seats" at bounding box center [894, 524] width 134 height 27
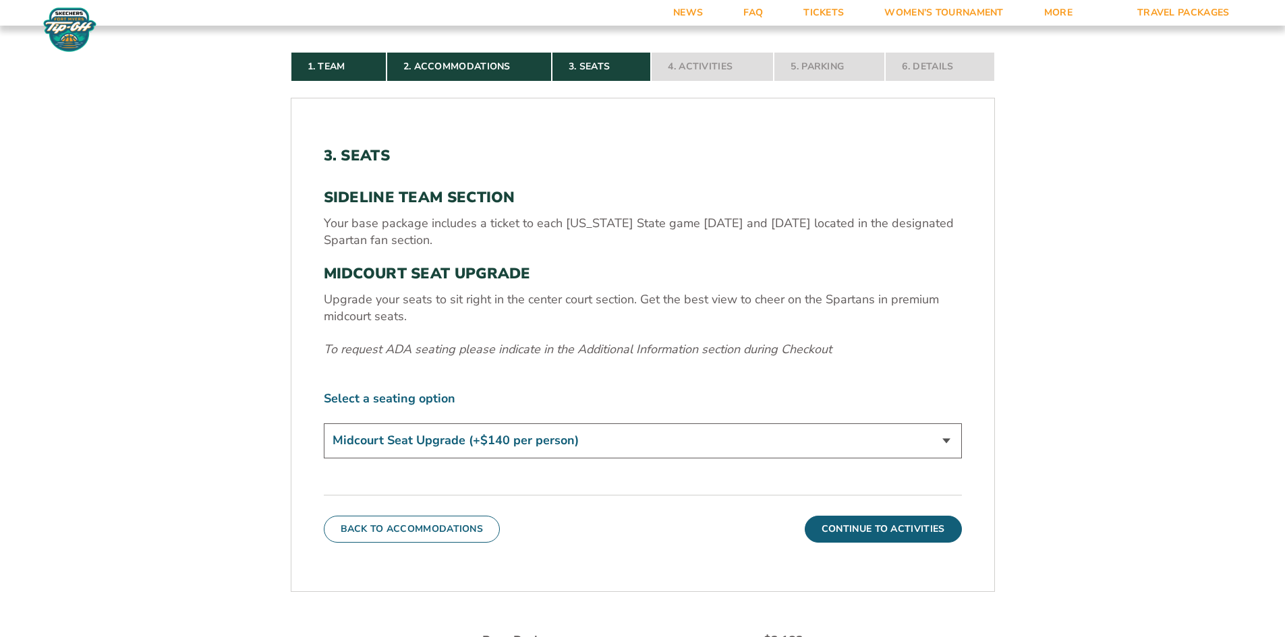
scroll to position [504, 0]
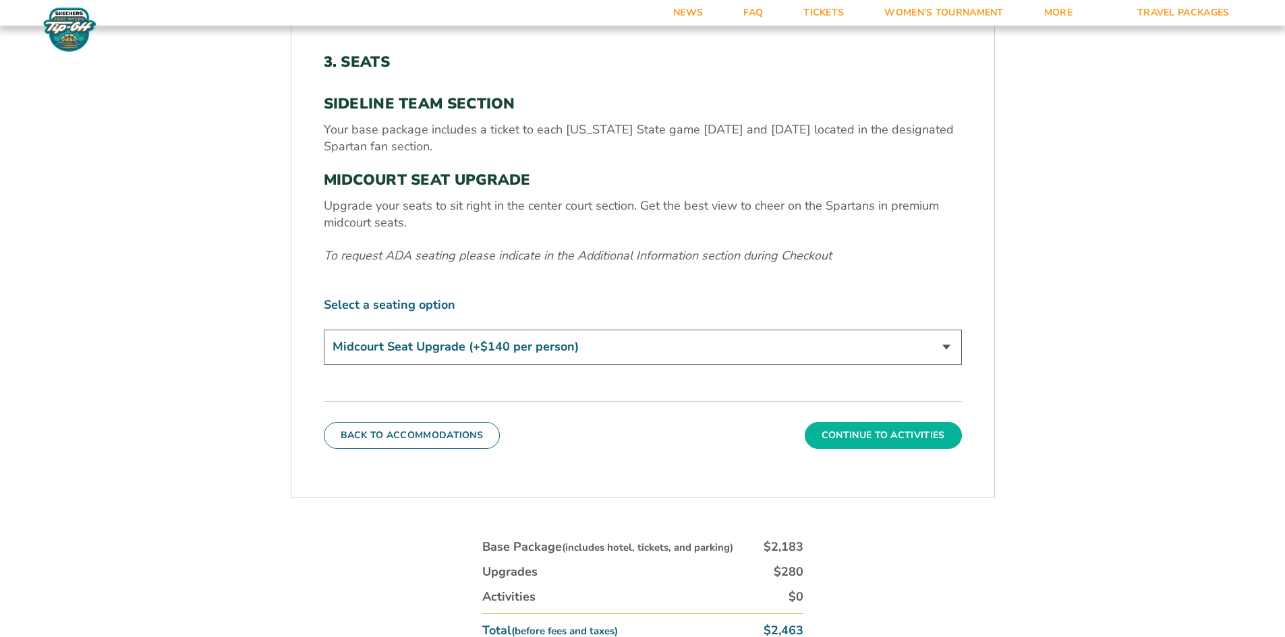
click at [865, 432] on button "Continue To Activities" at bounding box center [883, 435] width 157 height 27
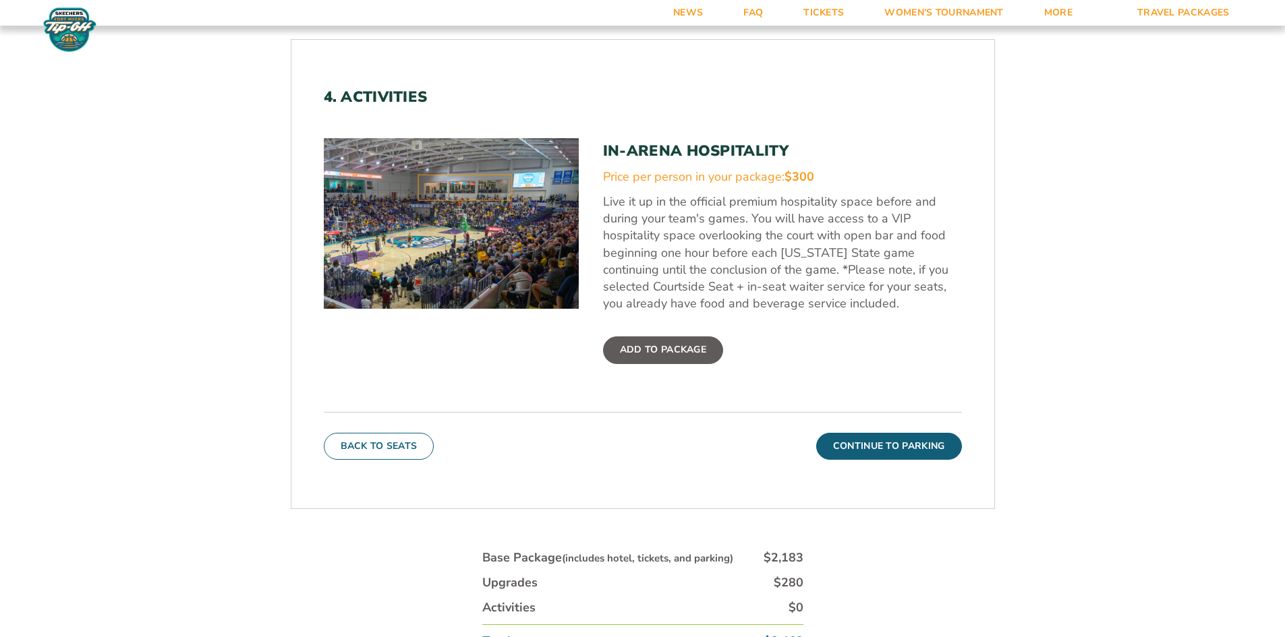
scroll to position [436, 0]
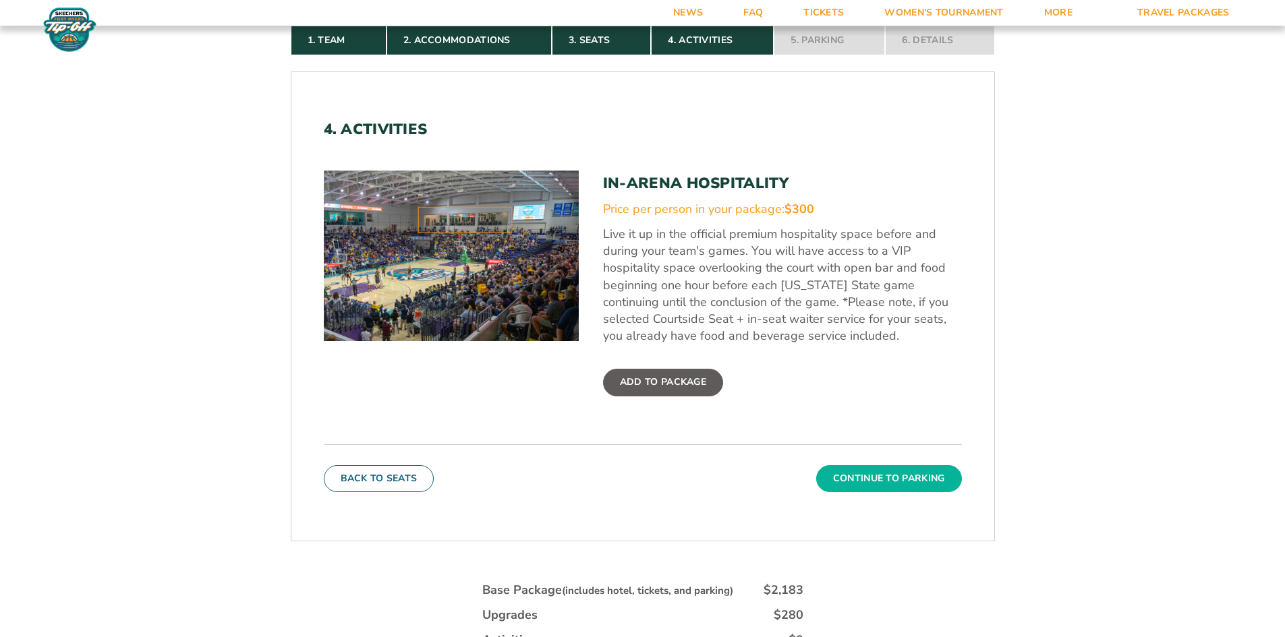
click at [881, 480] on button "Continue To Parking" at bounding box center [889, 478] width 146 height 27
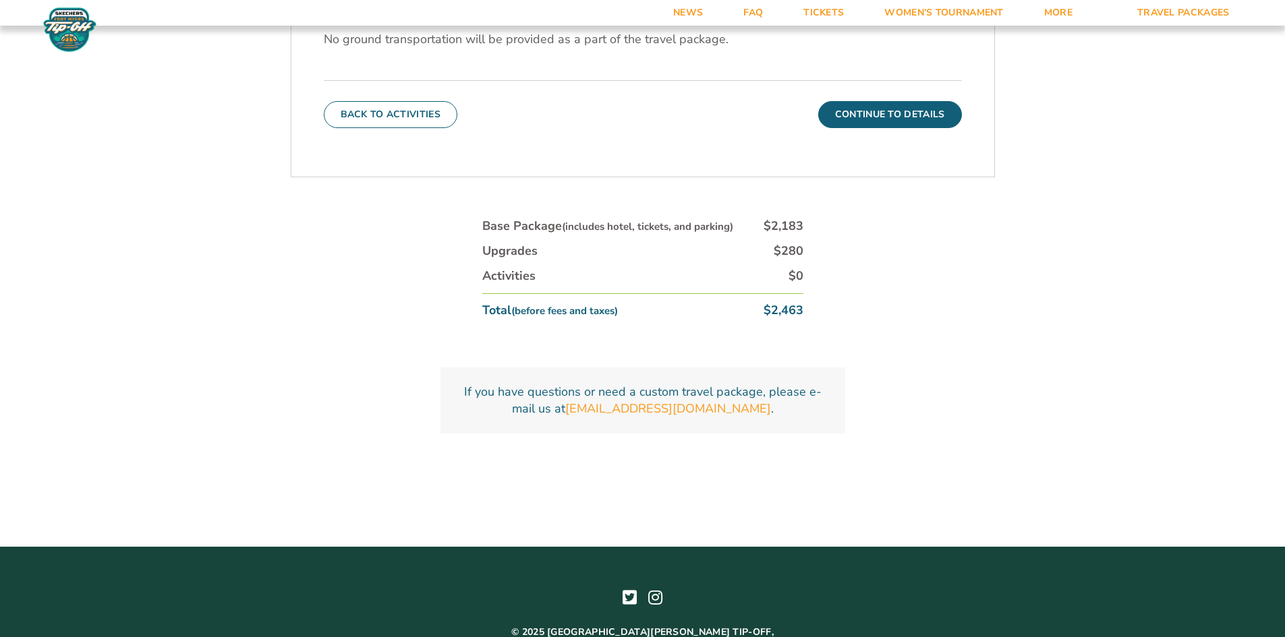
scroll to position [422, 0]
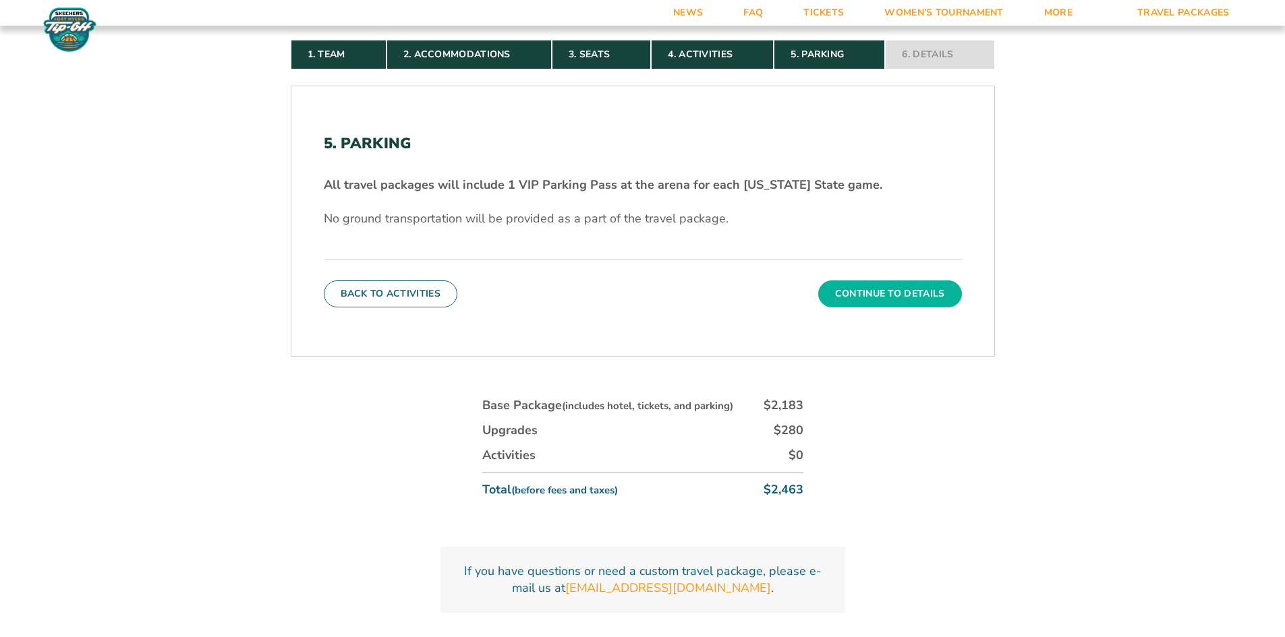
click at [902, 293] on button "Continue To Details" at bounding box center [890, 294] width 144 height 27
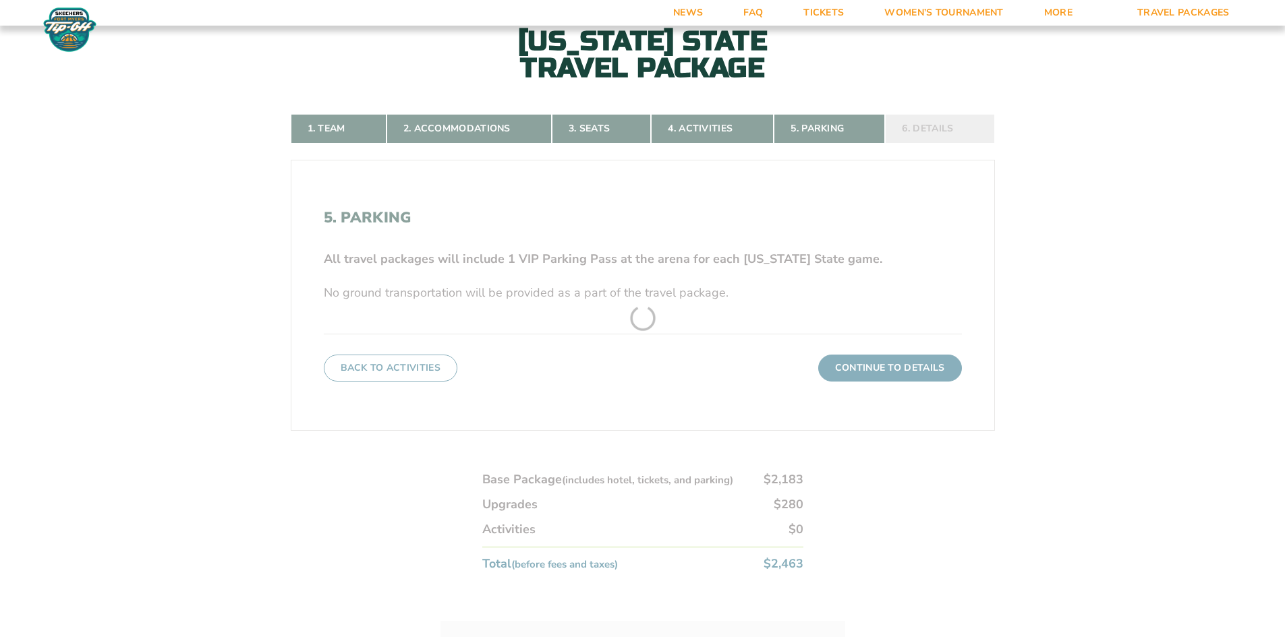
scroll to position [301, 0]
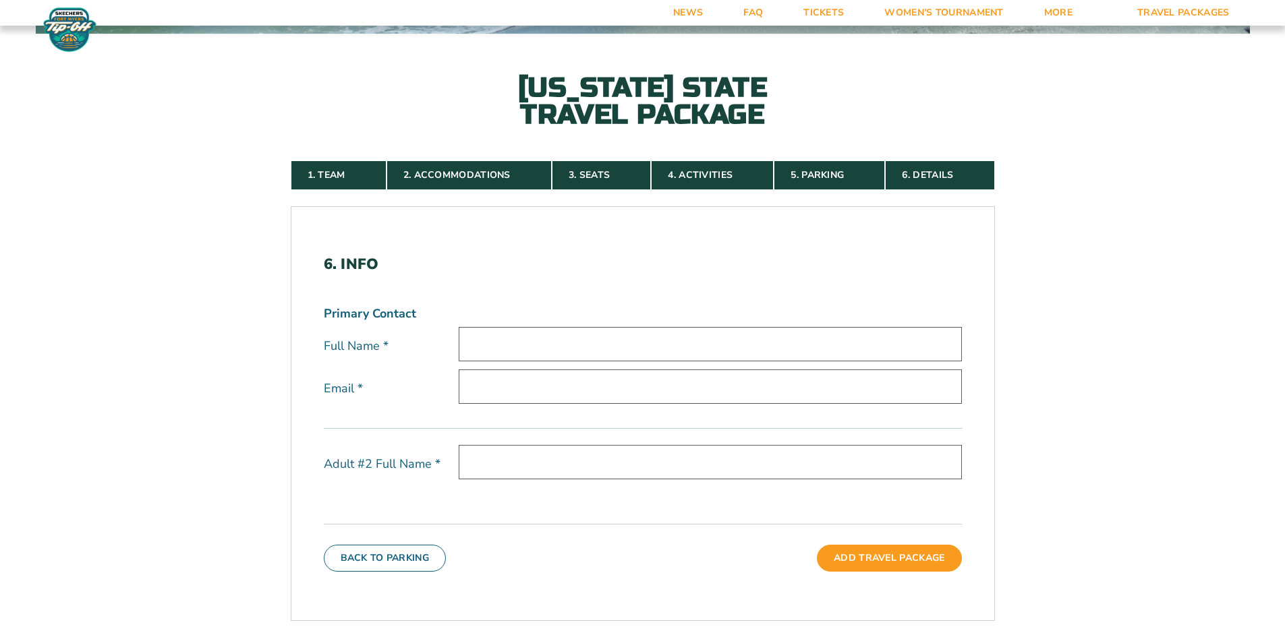
click at [502, 351] on input "text" at bounding box center [710, 344] width 503 height 34
type input "[PERSON_NAME]"
type input "[PERSON_NAME][EMAIL_ADDRESS][DOMAIN_NAME]"
click at [487, 462] on input "text" at bounding box center [710, 462] width 503 height 34
type input "[PERSON_NAME]"
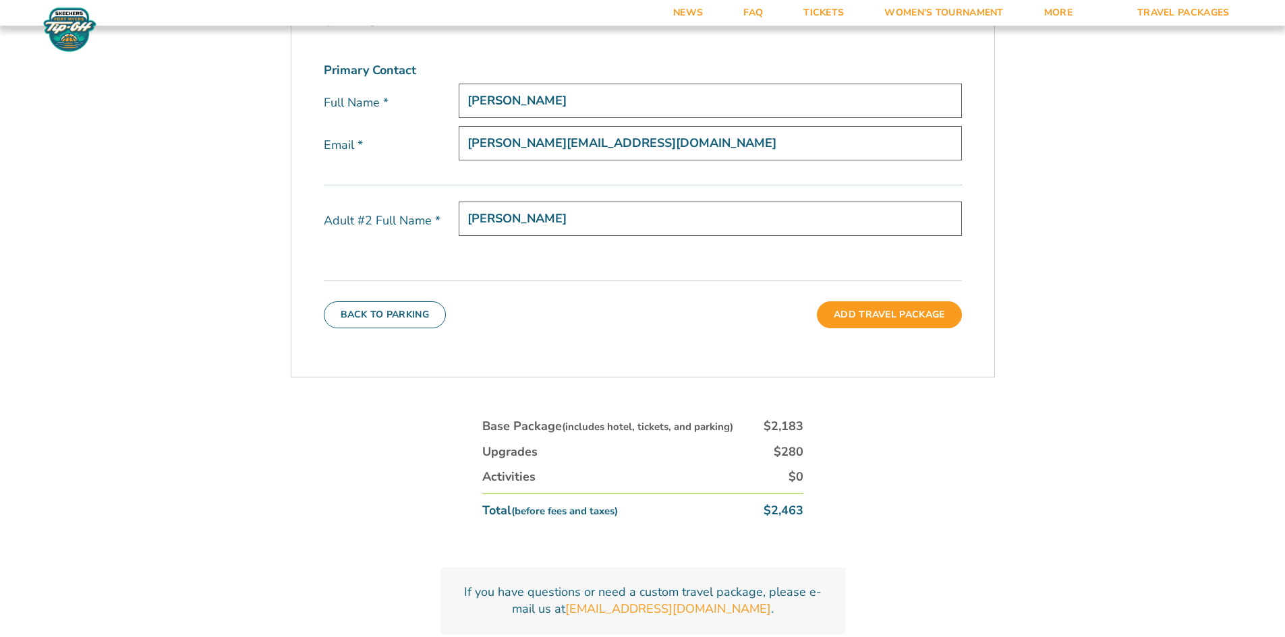
scroll to position [571, 0]
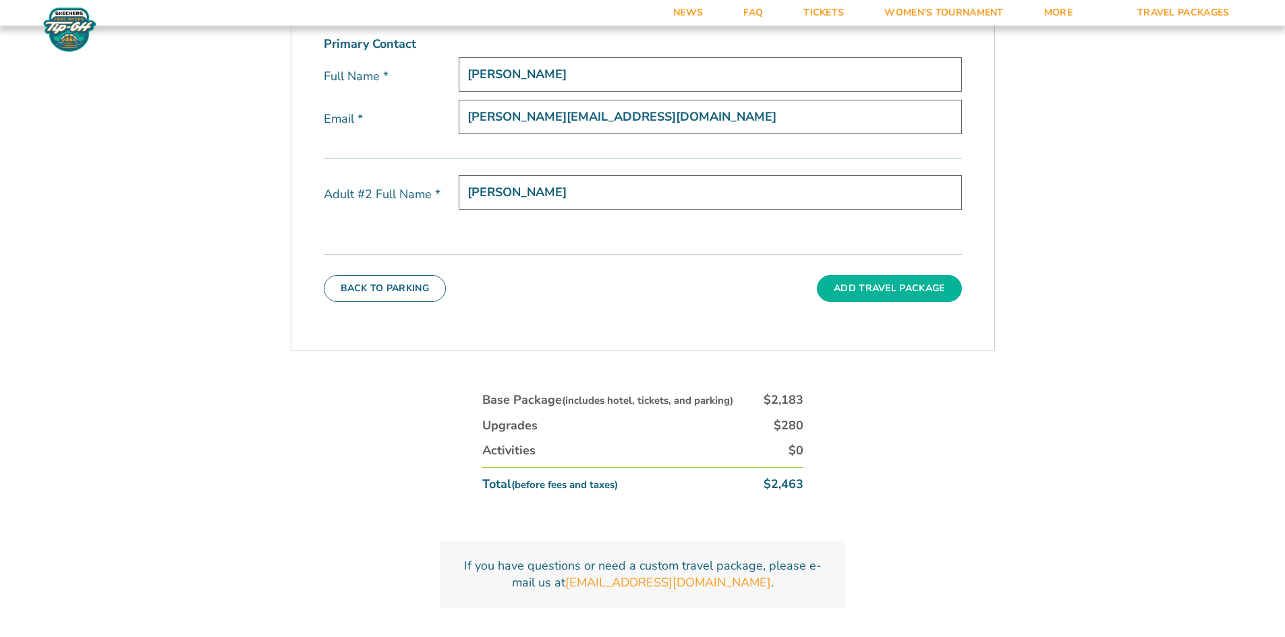
click at [868, 285] on button "Add Travel Package" at bounding box center [889, 288] width 144 height 27
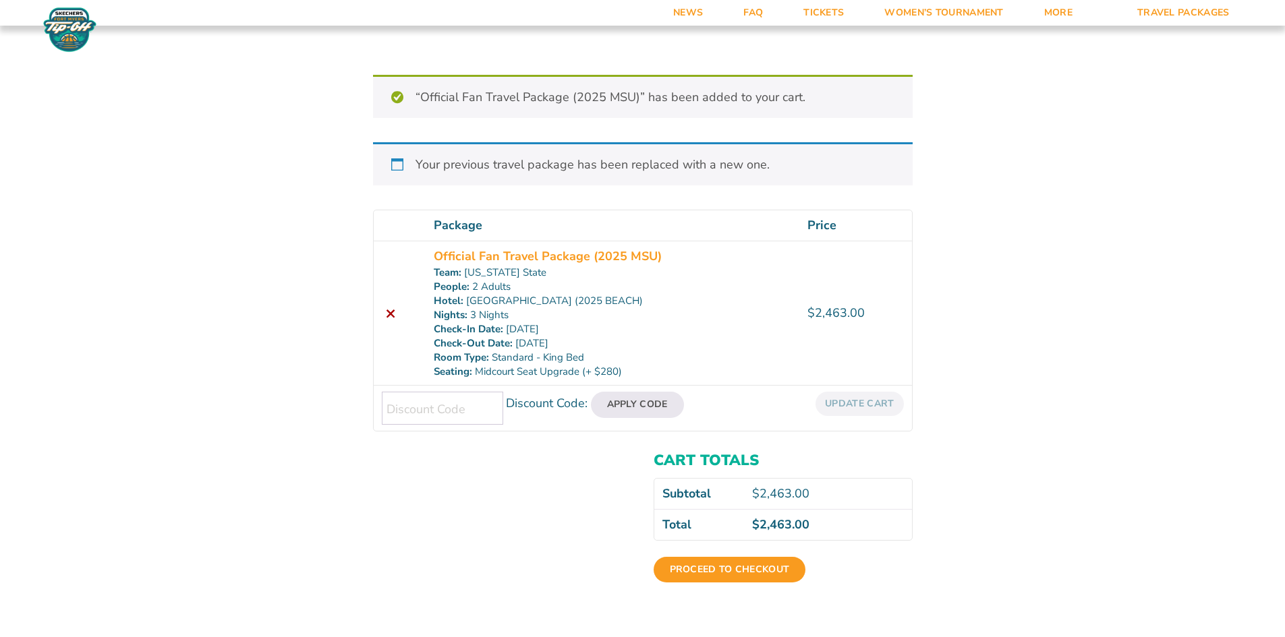
scroll to position [135, 0]
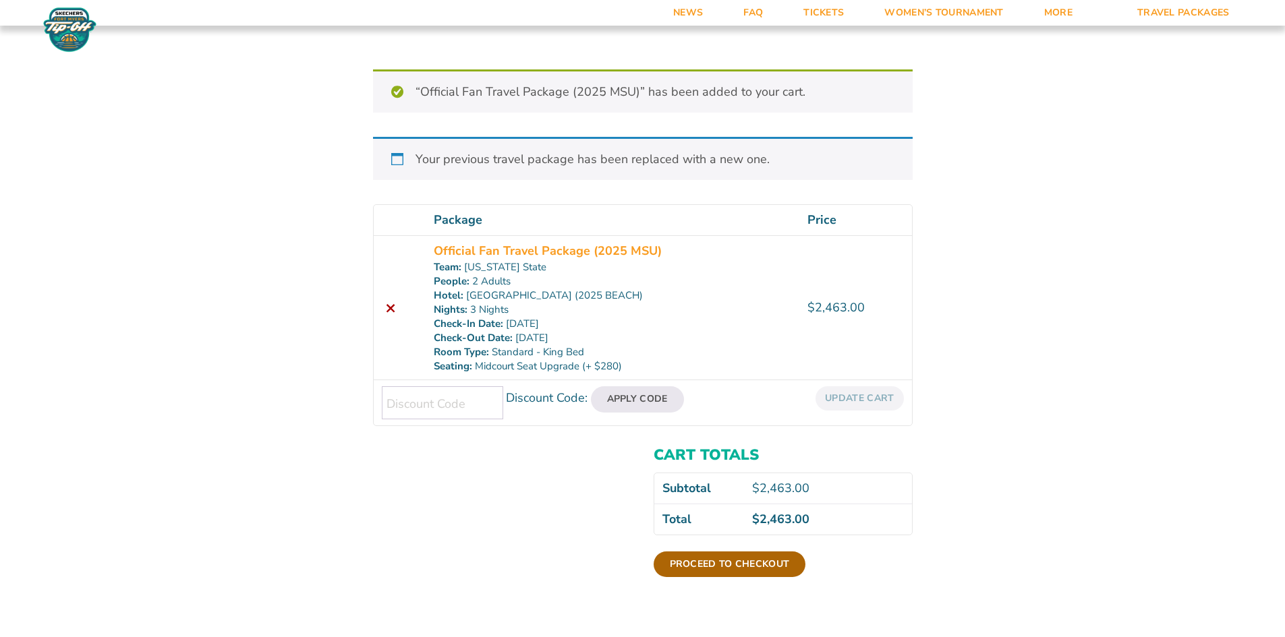
click at [733, 558] on link "Proceed to checkout" at bounding box center [729, 565] width 152 height 26
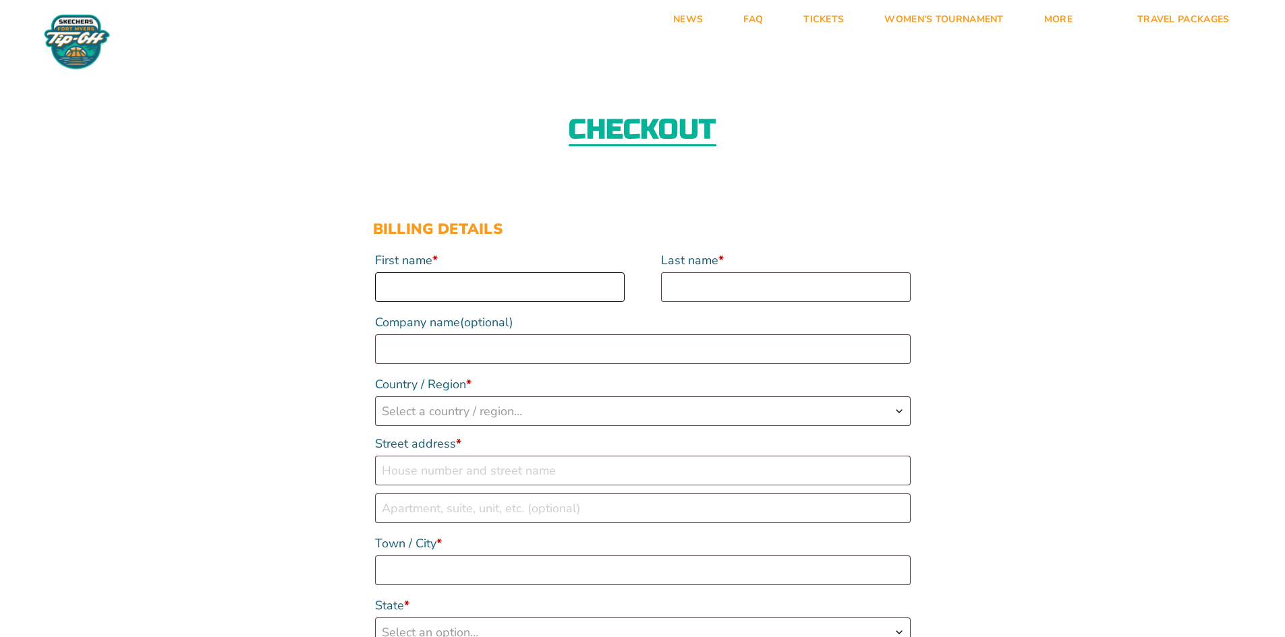
click at [441, 276] on input "First name *" at bounding box center [500, 287] width 250 height 30
type input "[PERSON_NAME]"
type input "Revoir"
select select "US"
type input "[STREET_ADDRESS]"
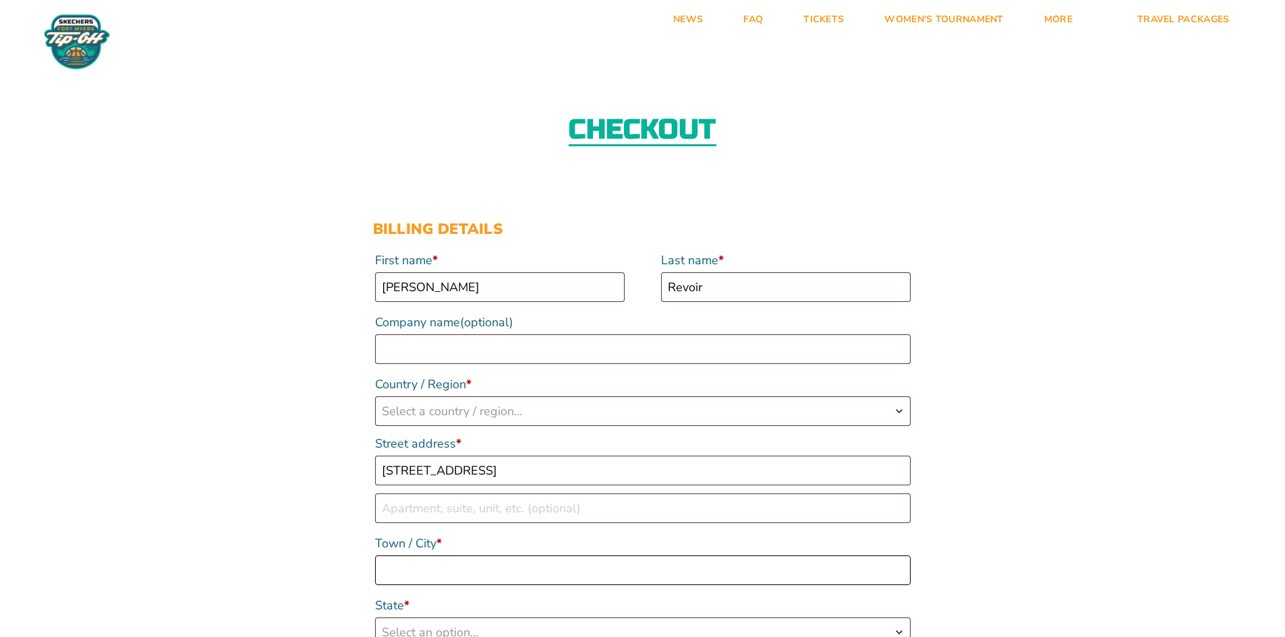
type input "Minnetrista"
type input "55364"
type input "19136200323"
type input "[PERSON_NAME][EMAIL_ADDRESS][DOMAIN_NAME]"
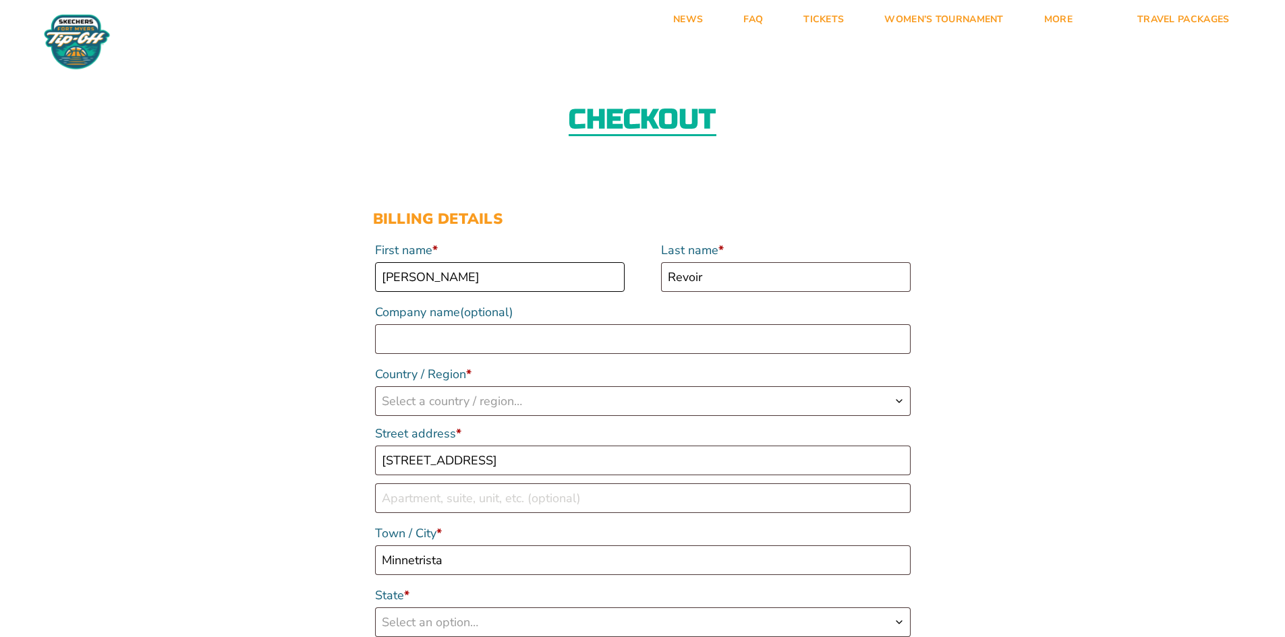
select select "US"
select select "MN"
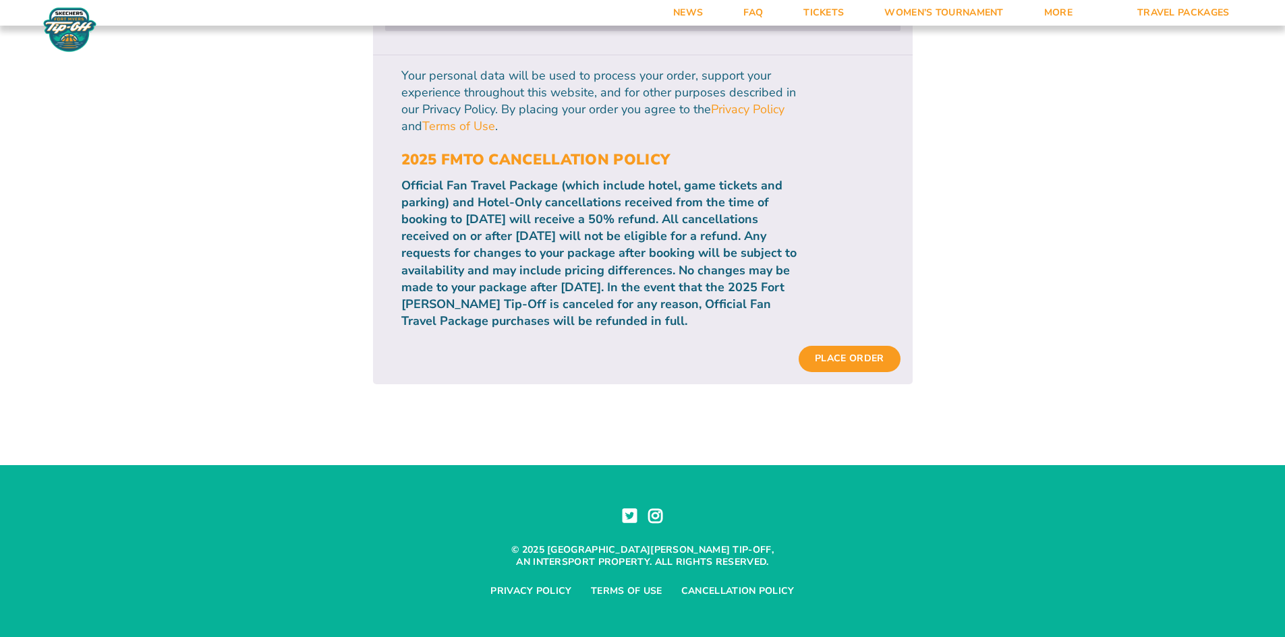
scroll to position [1254, 0]
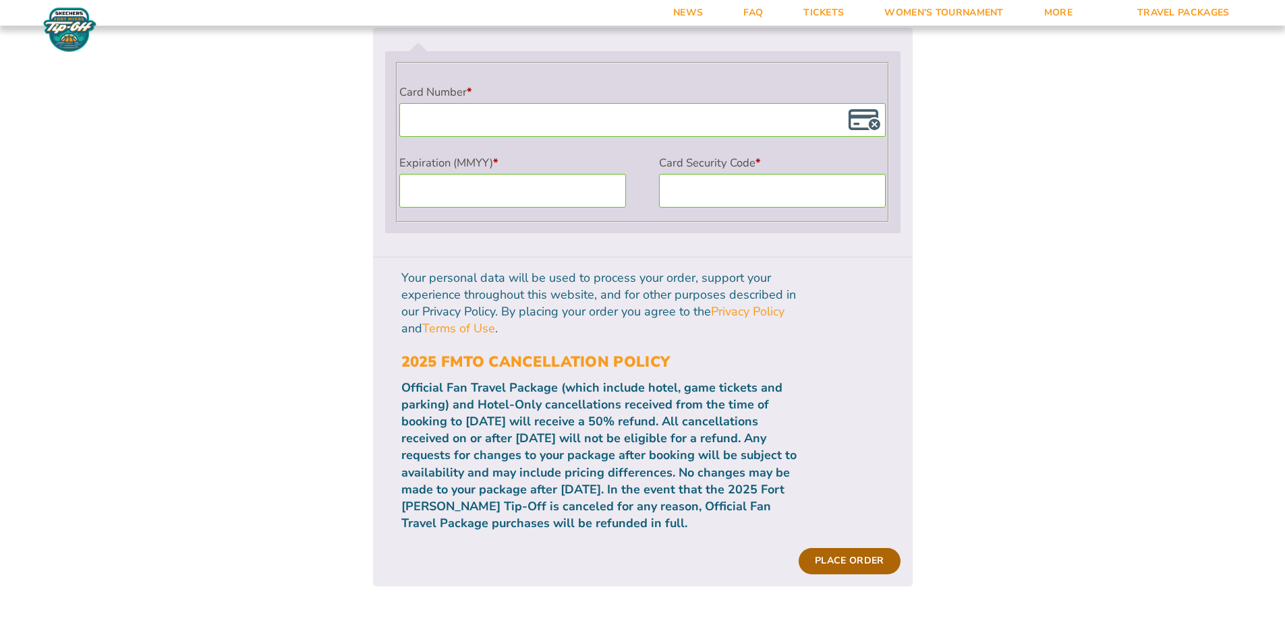
click at [856, 548] on button "Place order" at bounding box center [848, 561] width 101 height 26
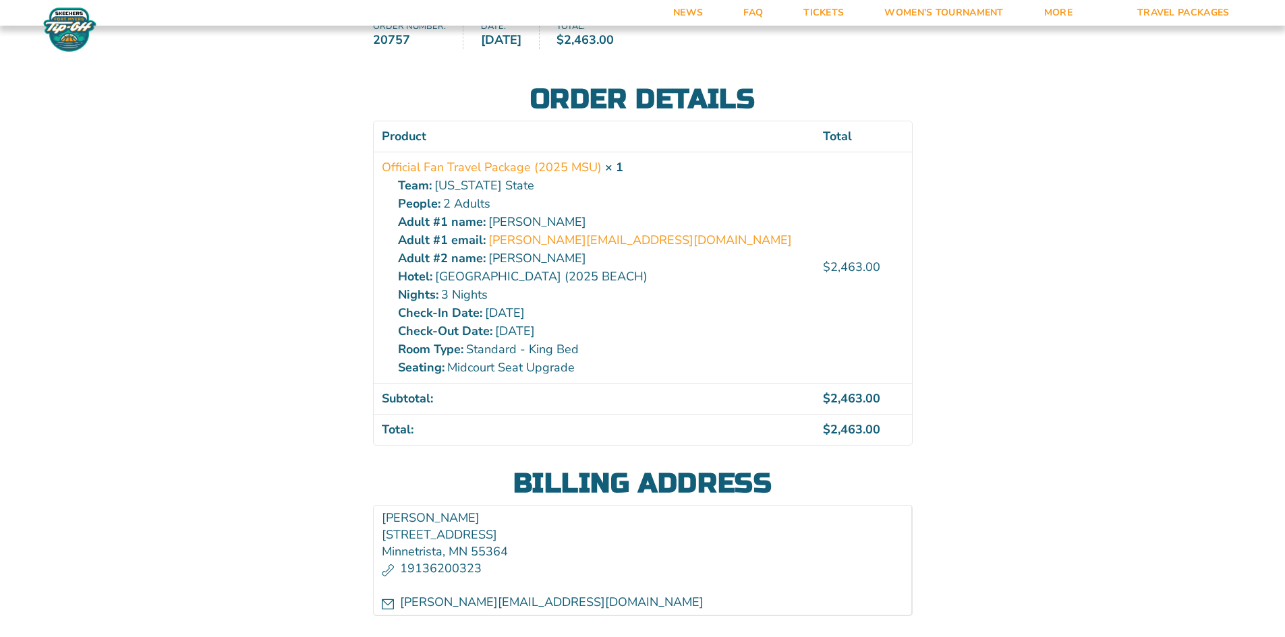
scroll to position [135, 0]
